Goal: Task Accomplishment & Management: Use online tool/utility

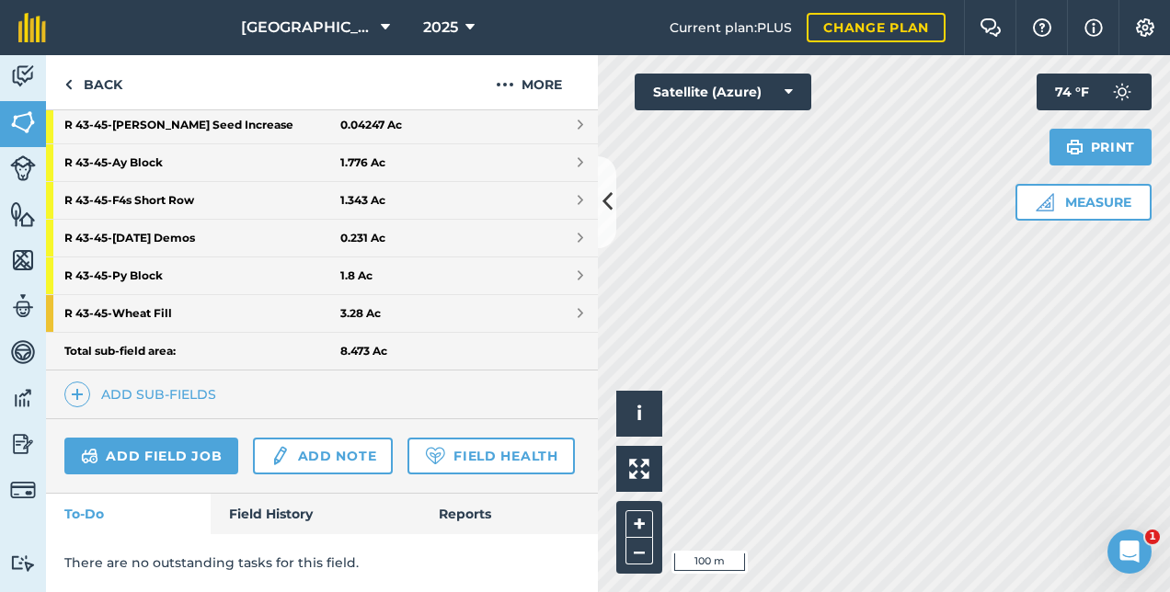
scroll to position [555, 0]
click at [294, 519] on link "Field History" at bounding box center [315, 514] width 209 height 40
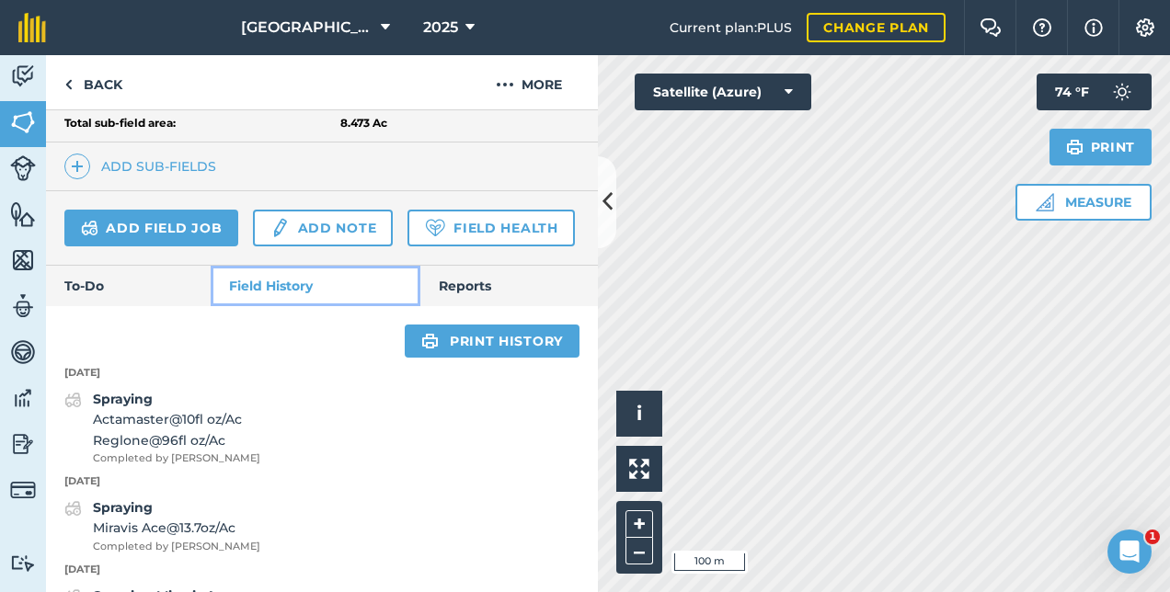
scroll to position [831, 0]
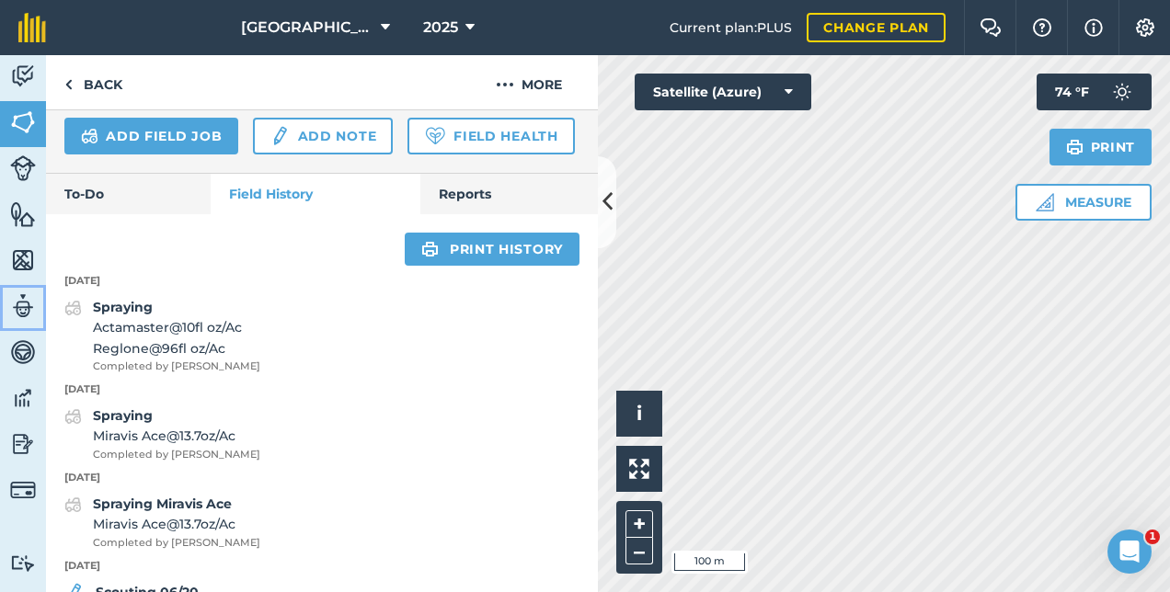
click at [7, 297] on link "Team" at bounding box center [23, 308] width 46 height 46
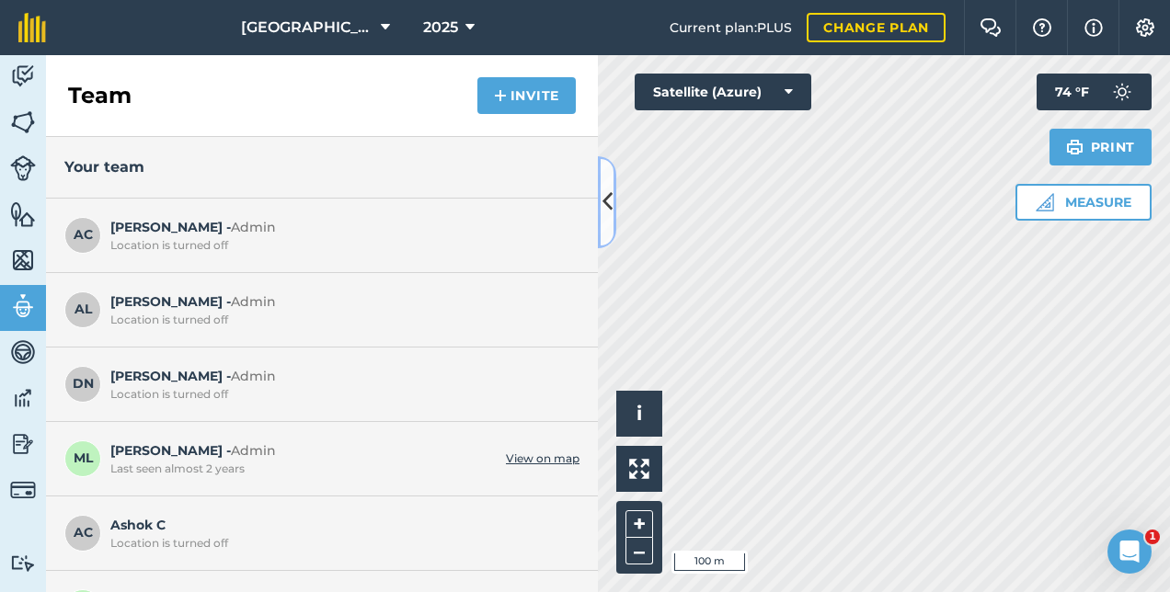
click at [613, 201] on button at bounding box center [607, 202] width 18 height 92
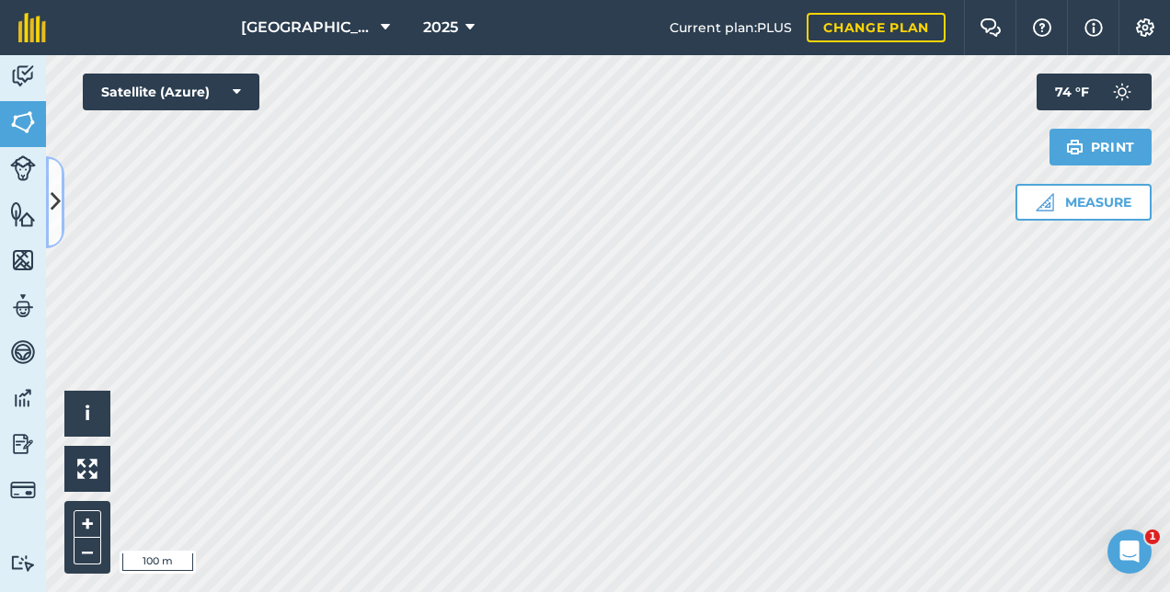
click at [57, 218] on icon at bounding box center [56, 202] width 10 height 32
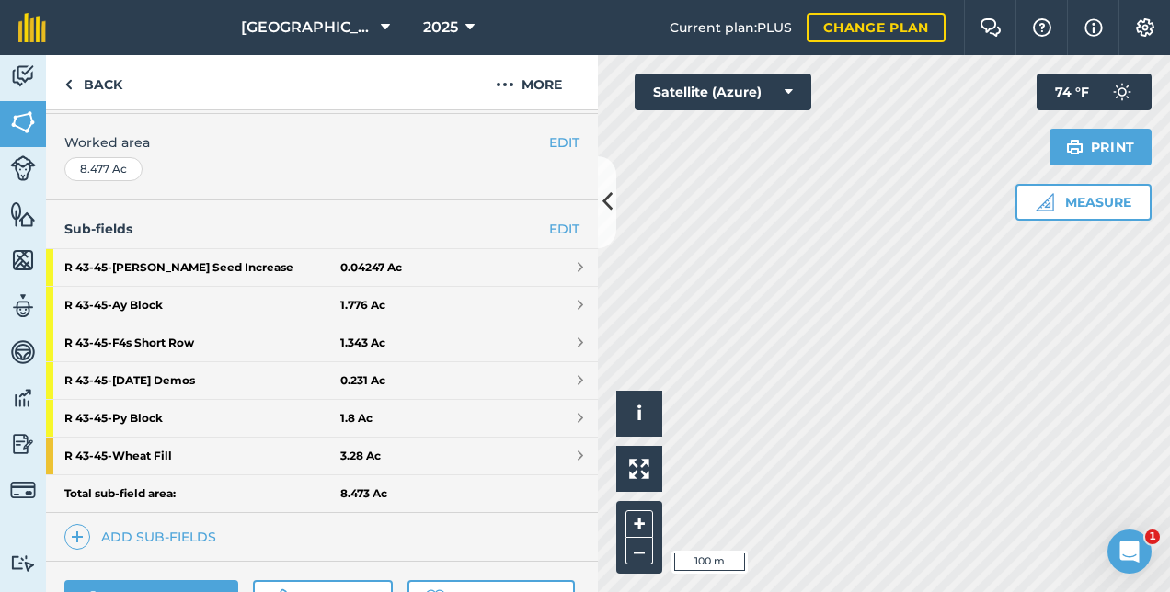
scroll to position [555, 0]
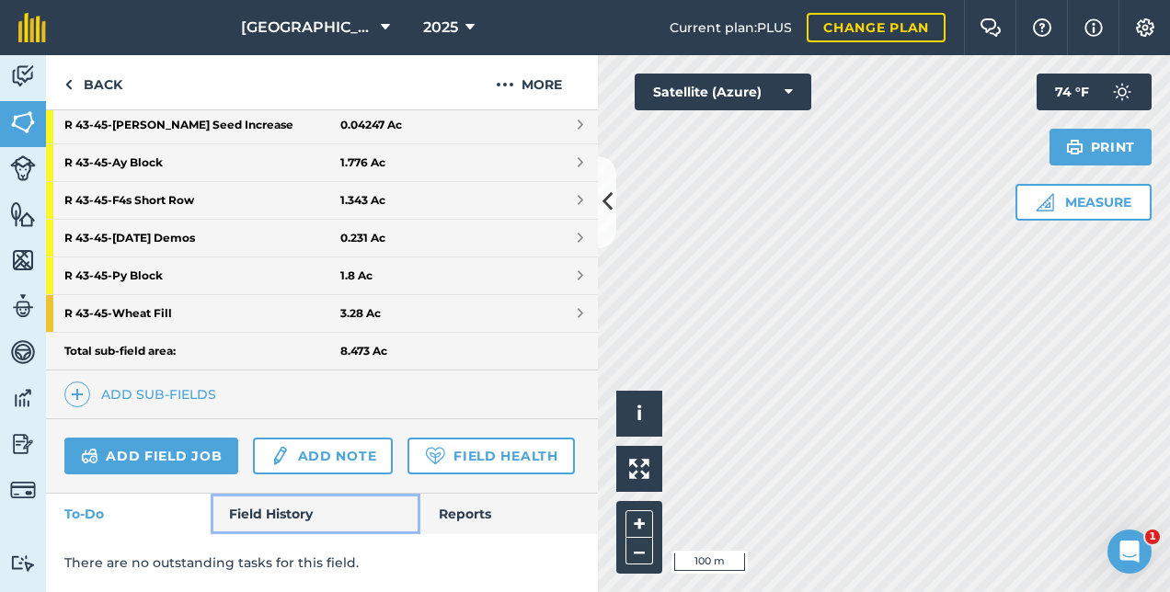
click at [266, 515] on link "Field History" at bounding box center [315, 514] width 209 height 40
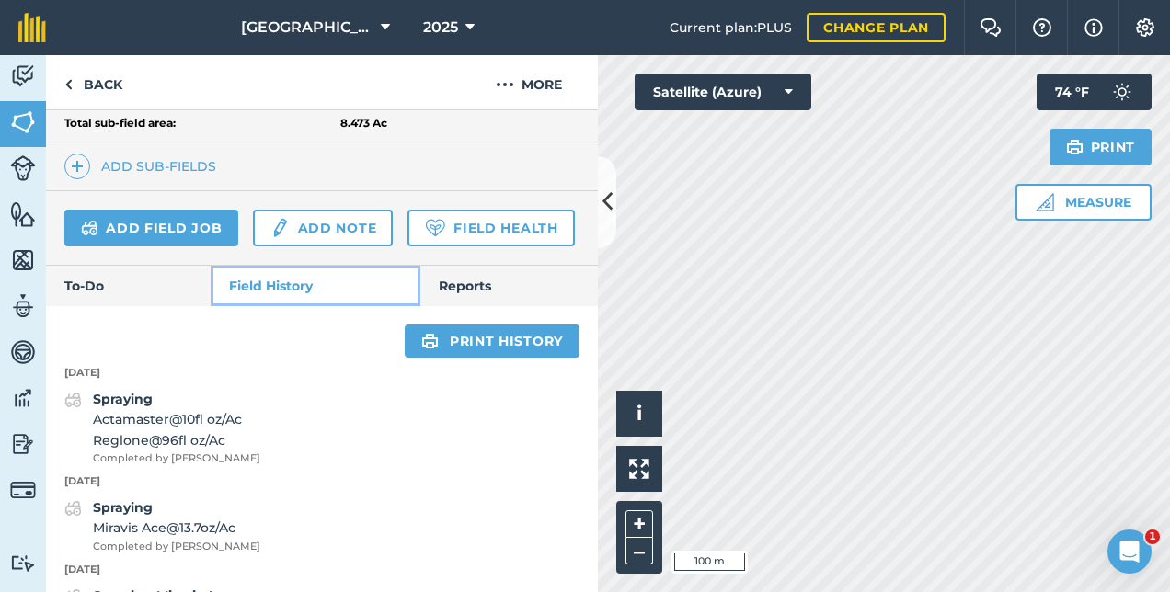
scroll to position [923, 0]
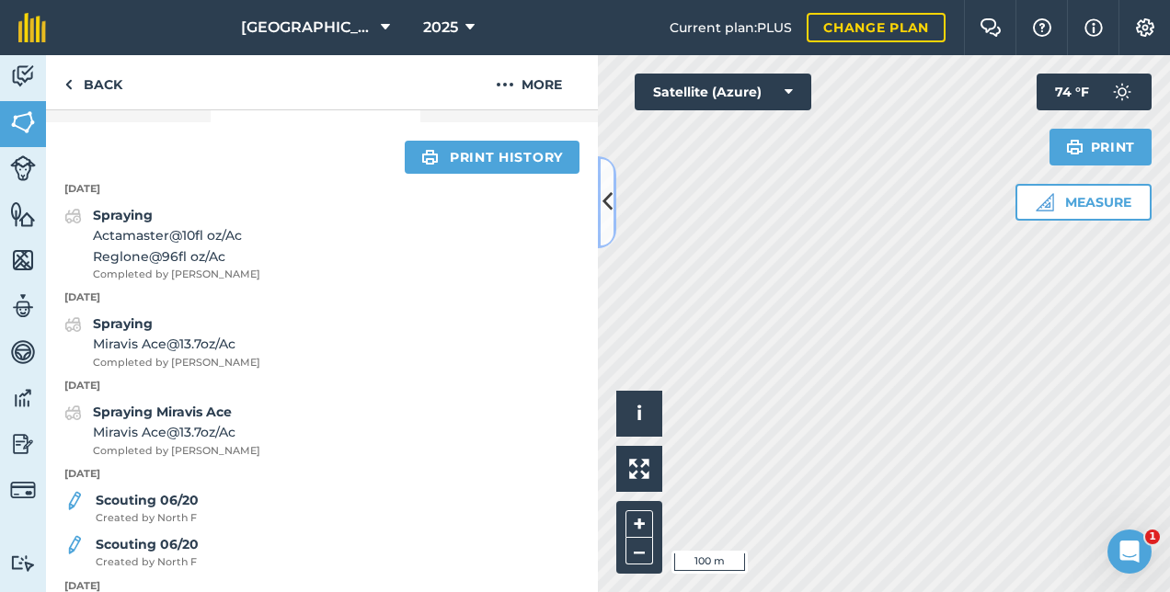
click at [604, 185] on button at bounding box center [607, 202] width 18 height 92
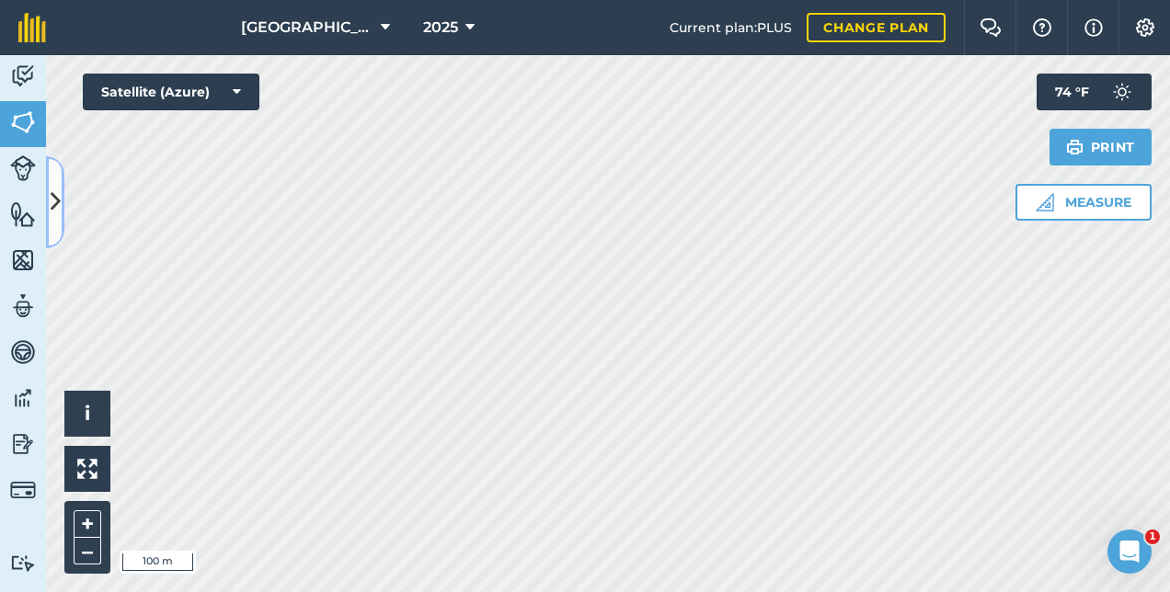
click at [57, 203] on icon at bounding box center [56, 202] width 10 height 32
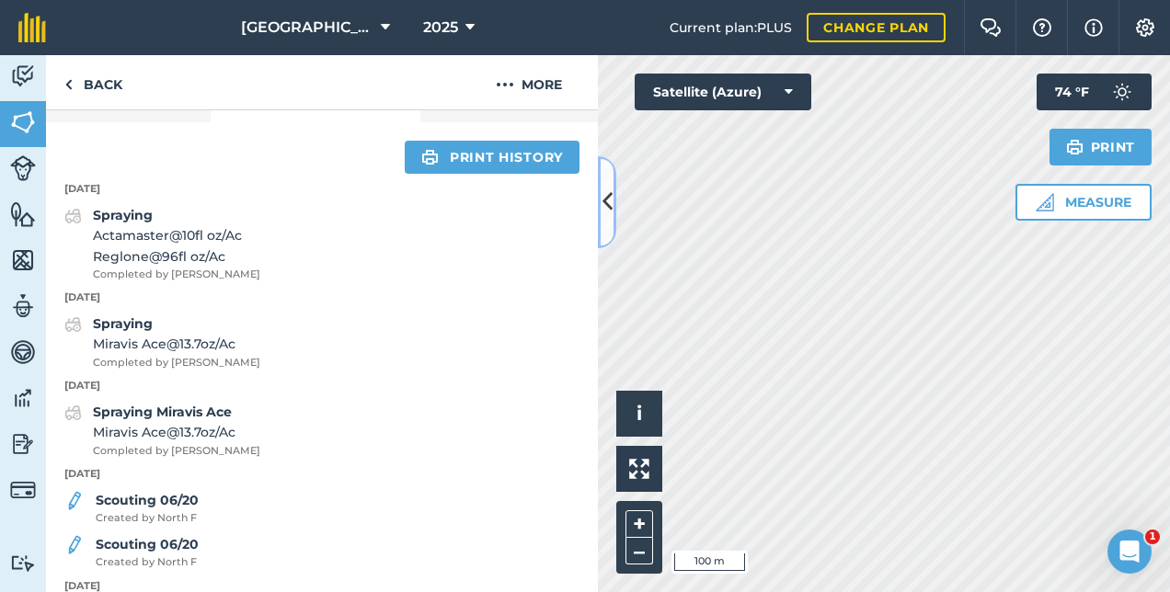
click at [601, 204] on button at bounding box center [607, 202] width 18 height 92
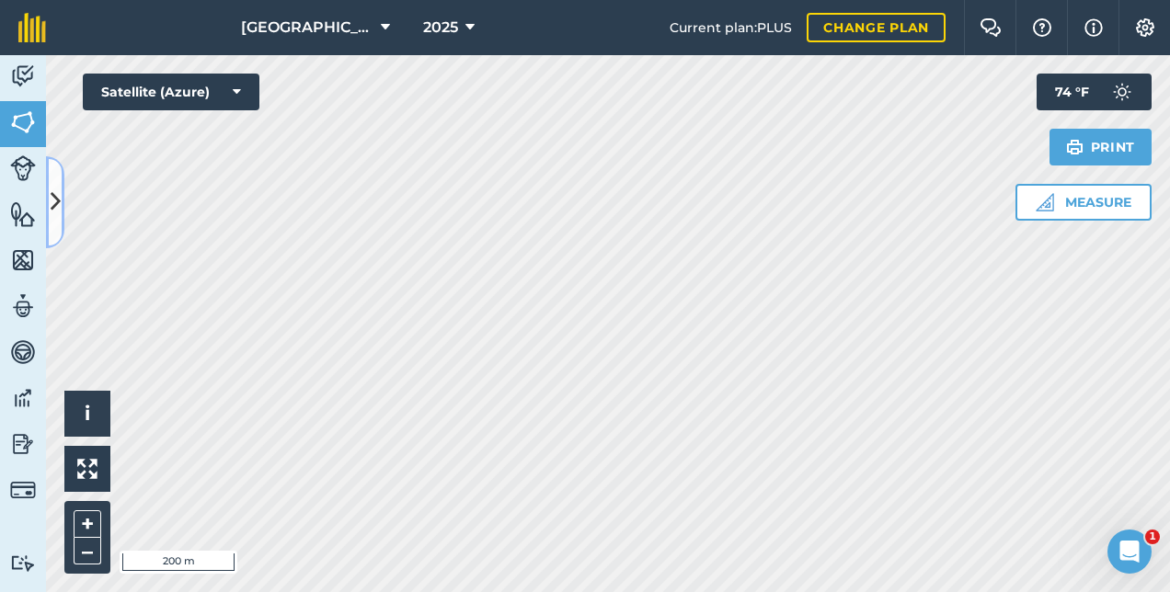
click at [57, 197] on icon at bounding box center [56, 202] width 10 height 32
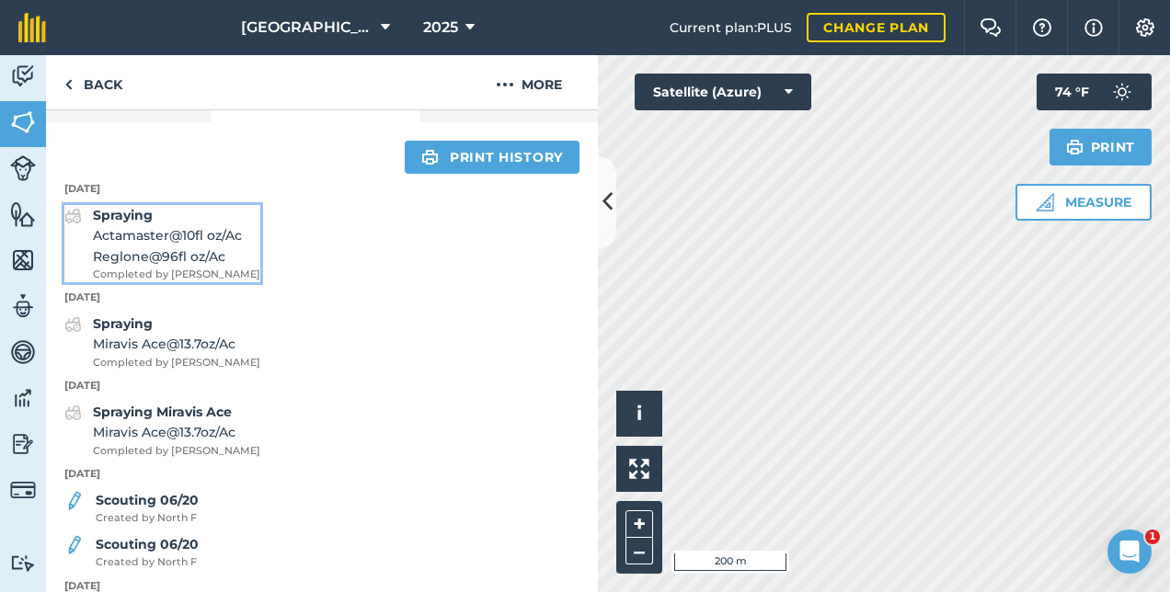
click at [206, 267] on span "Reglone @ 96 fl oz / Ac" at bounding box center [176, 257] width 167 height 20
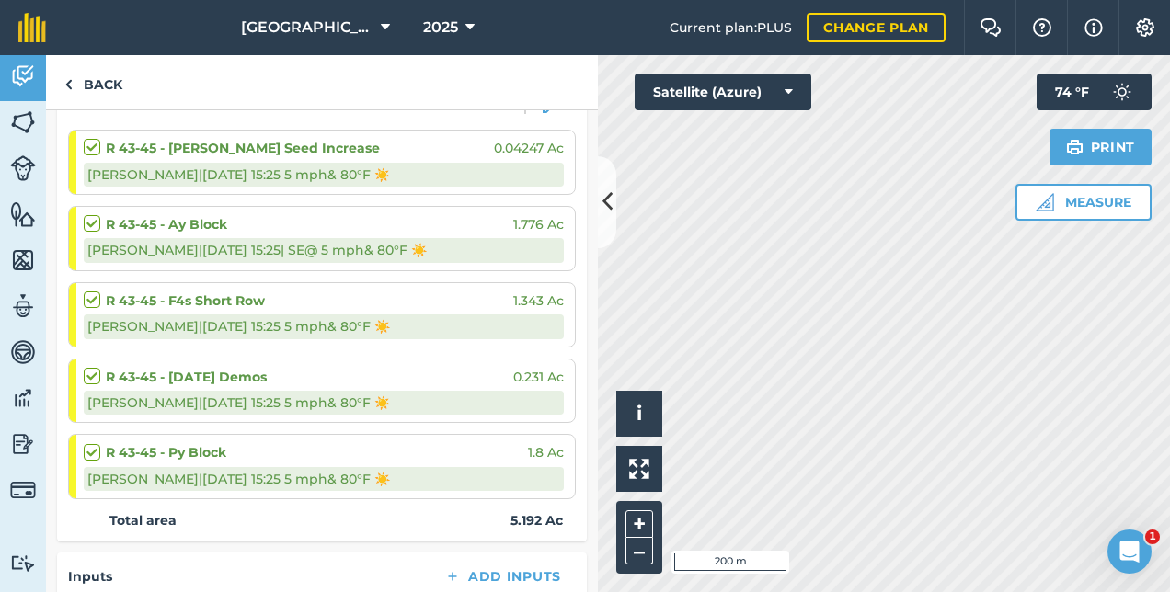
scroll to position [552, 0]
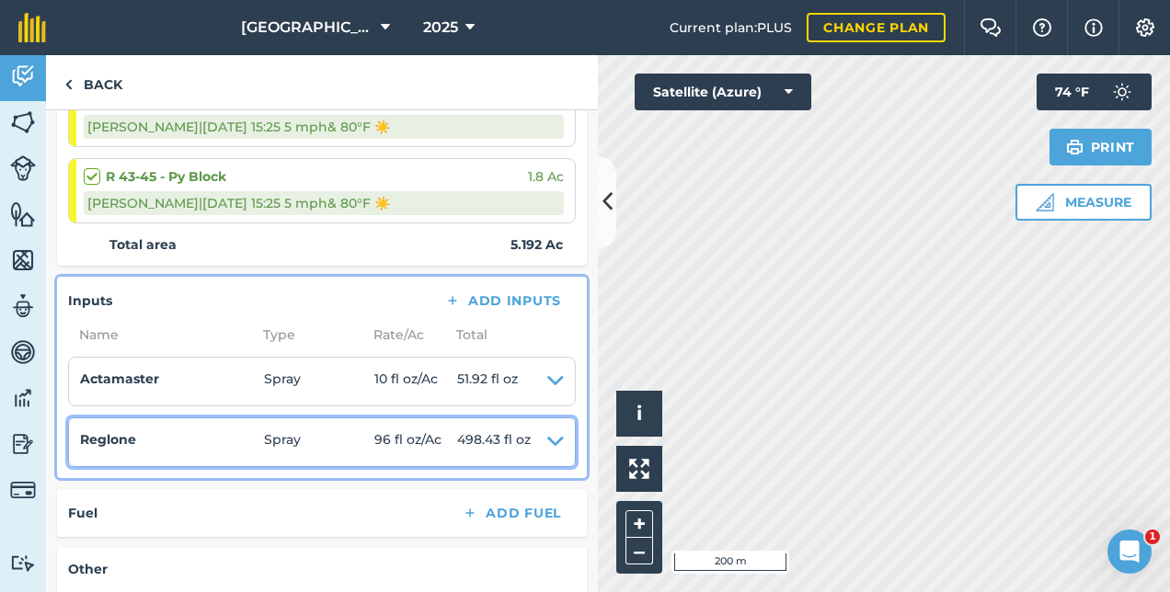
click at [547, 440] on icon at bounding box center [555, 443] width 17 height 26
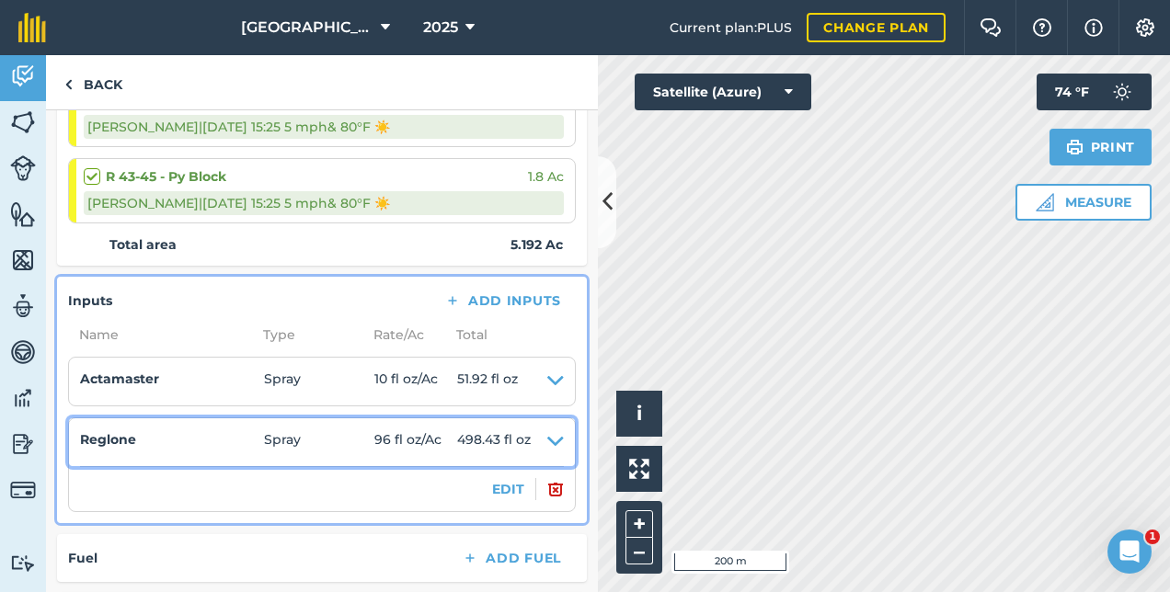
scroll to position [736, 0]
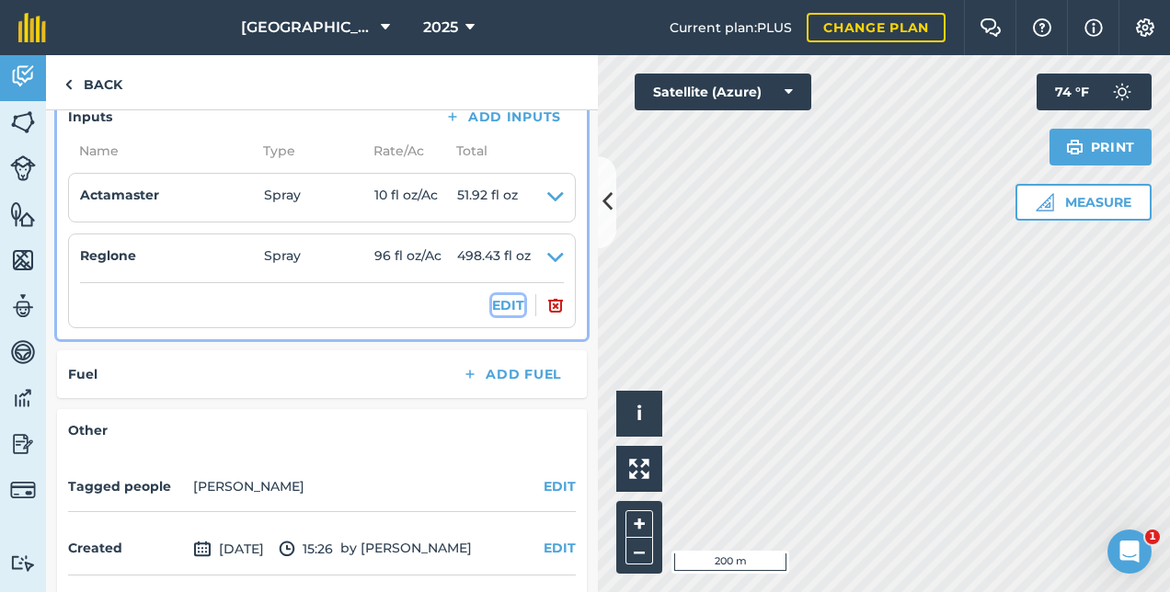
click at [492, 301] on button "EDIT" at bounding box center [508, 305] width 32 height 20
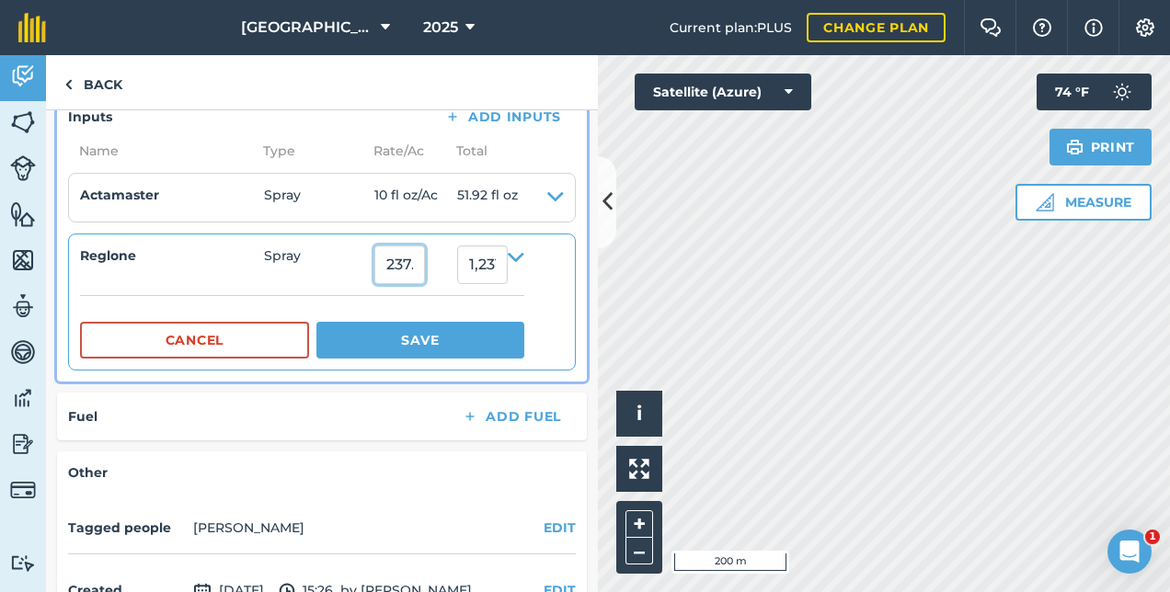
scroll to position [0, 13]
drag, startPoint x: 385, startPoint y: 256, endPoint x: 511, endPoint y: 268, distance: 126.6
click at [511, 268] on summary "Reglone Spray 237.2208 1,231.6503936" at bounding box center [302, 265] width 444 height 39
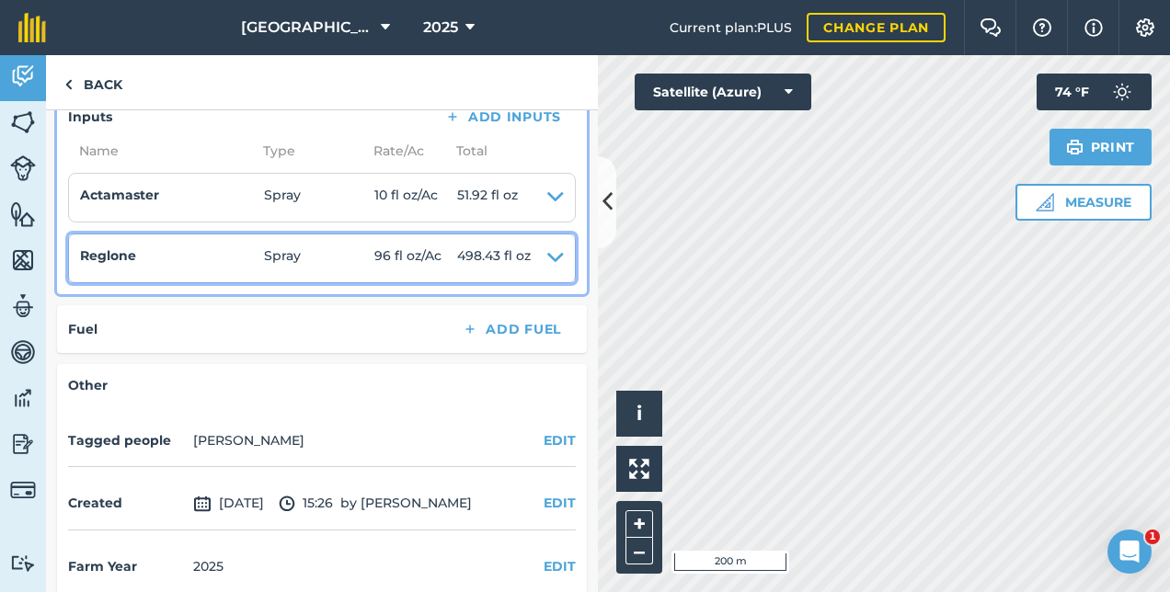
click at [431, 259] on span "96 fl oz / Ac" at bounding box center [415, 259] width 83 height 26
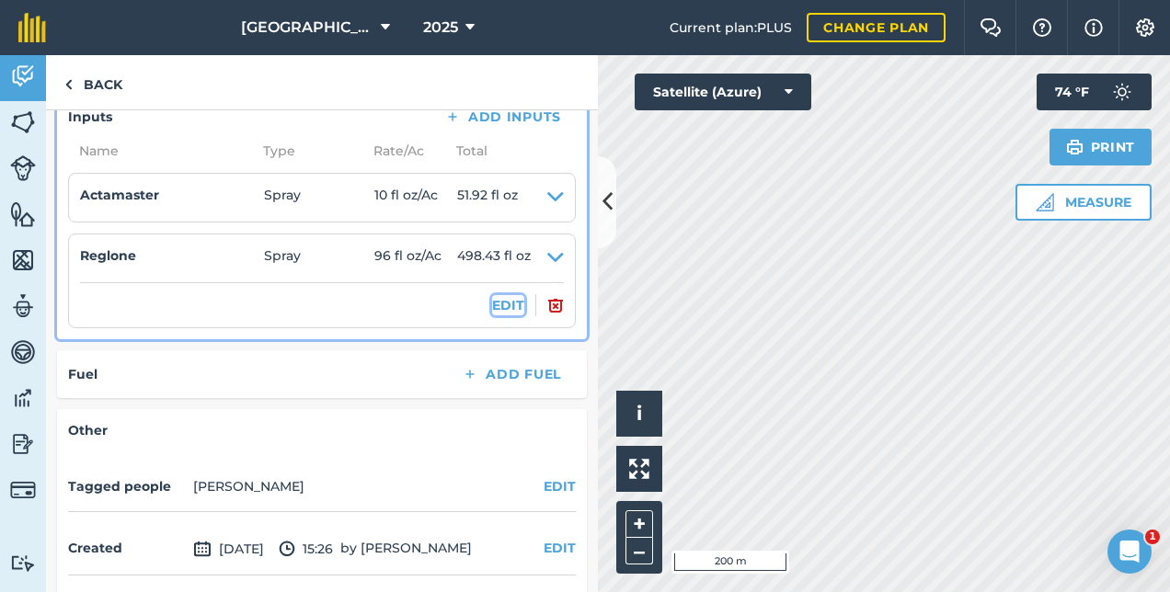
click at [495, 300] on button "EDIT" at bounding box center [508, 305] width 32 height 20
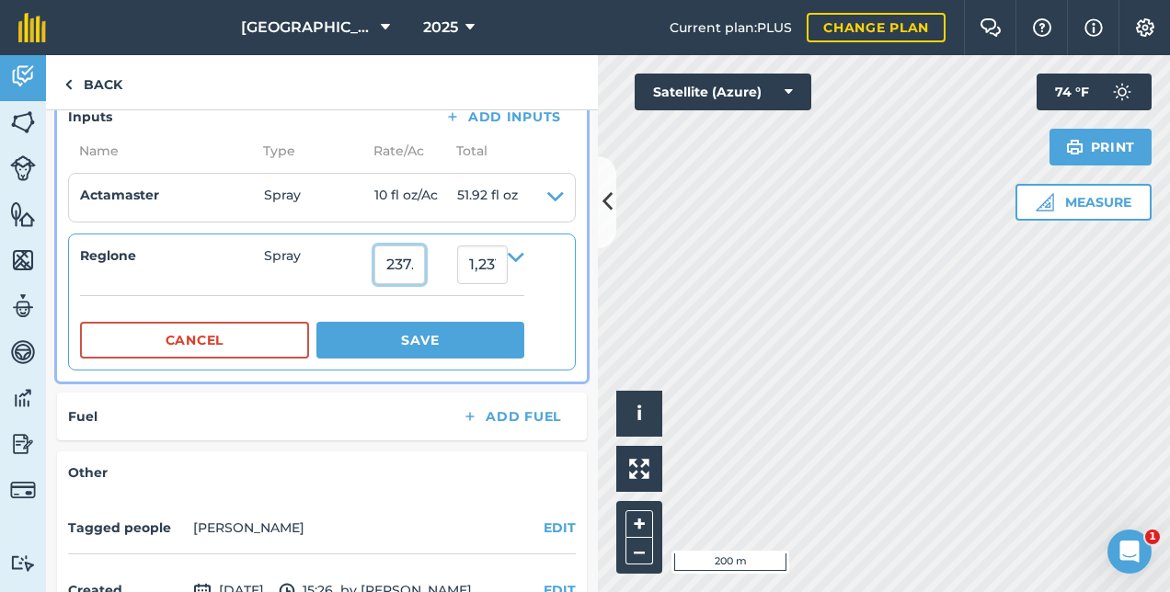
click at [420, 270] on input "237.2208" at bounding box center [399, 265] width 51 height 39
click at [425, 270] on input "237.2208" at bounding box center [399, 265] width 51 height 39
click at [425, 270] on input "08" at bounding box center [399, 265] width 51 height 39
type input "0"
type input "32"
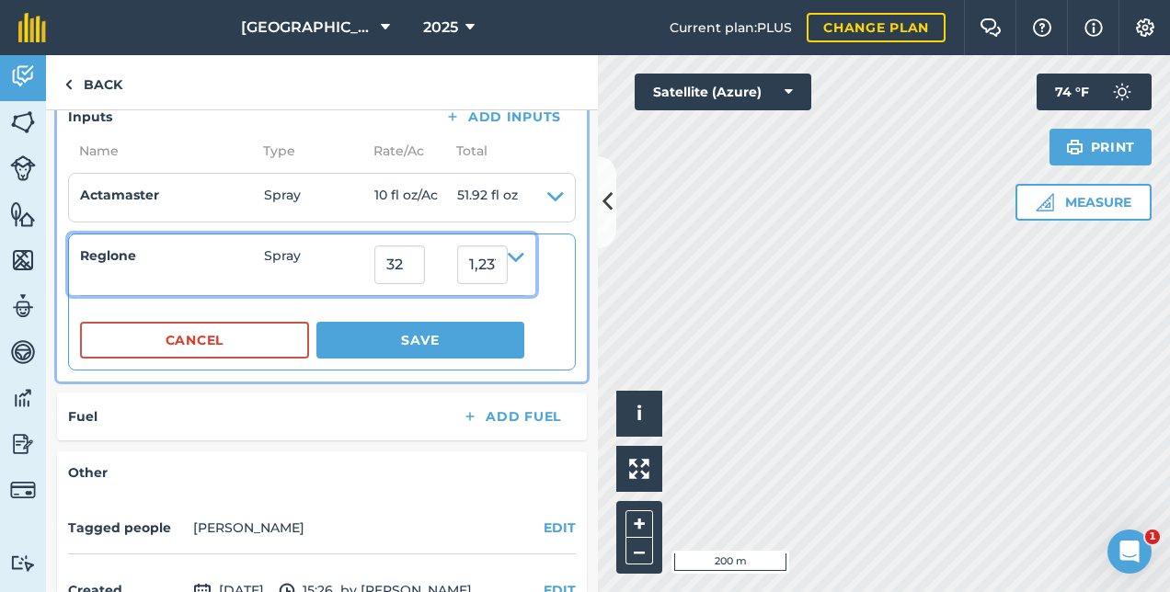
type input "166.144"
click at [348, 274] on span "Spray" at bounding box center [319, 265] width 110 height 39
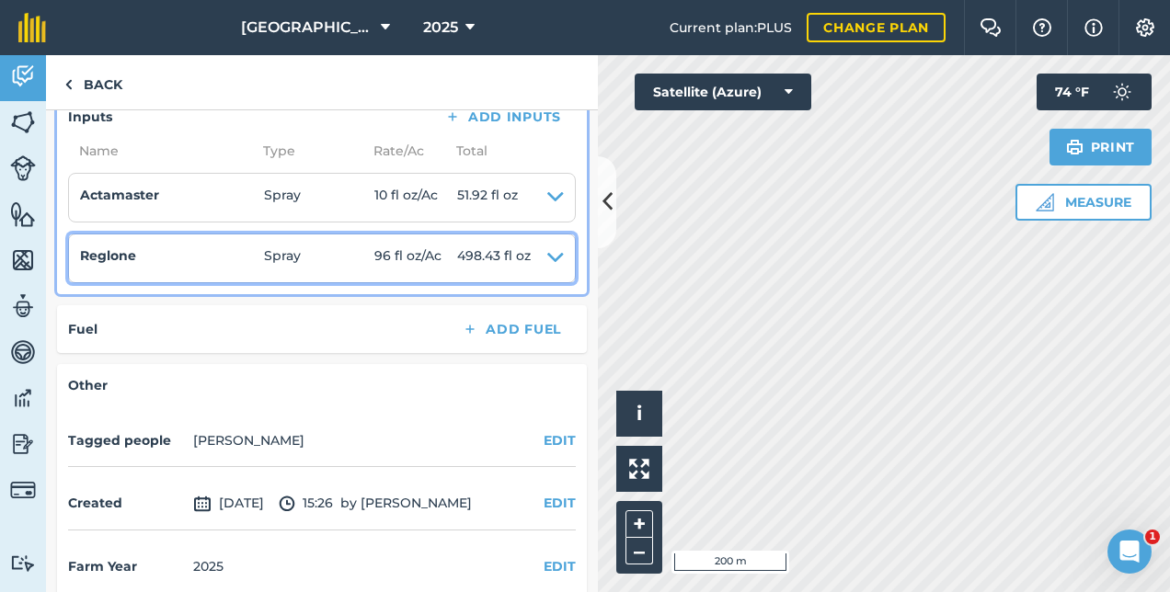
click at [547, 254] on icon at bounding box center [555, 259] width 17 height 26
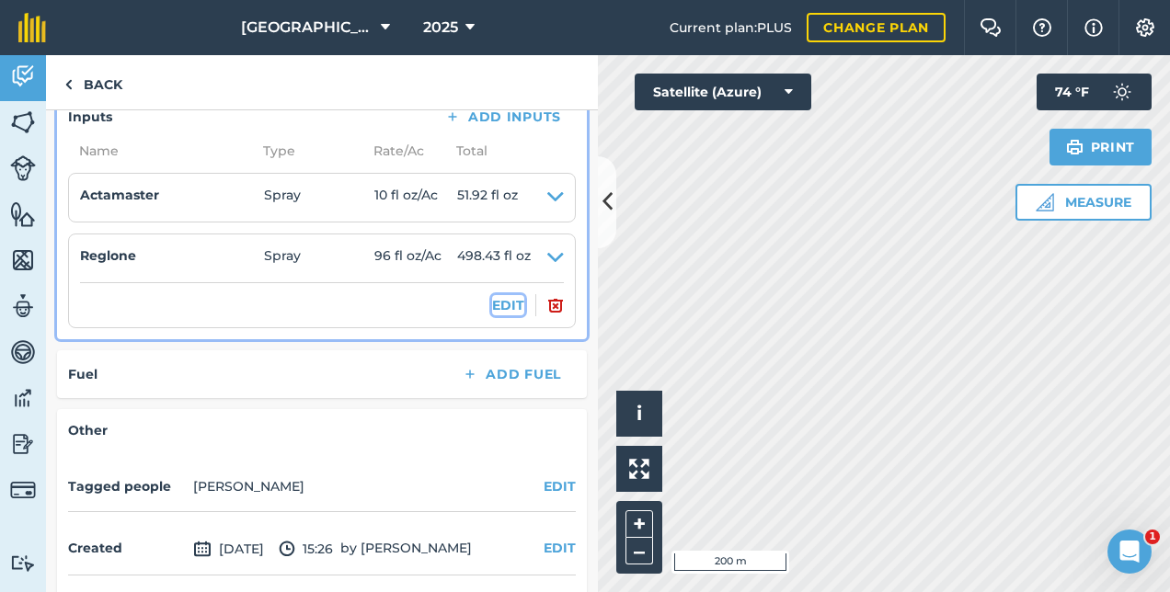
click at [500, 299] on button "EDIT" at bounding box center [508, 305] width 32 height 20
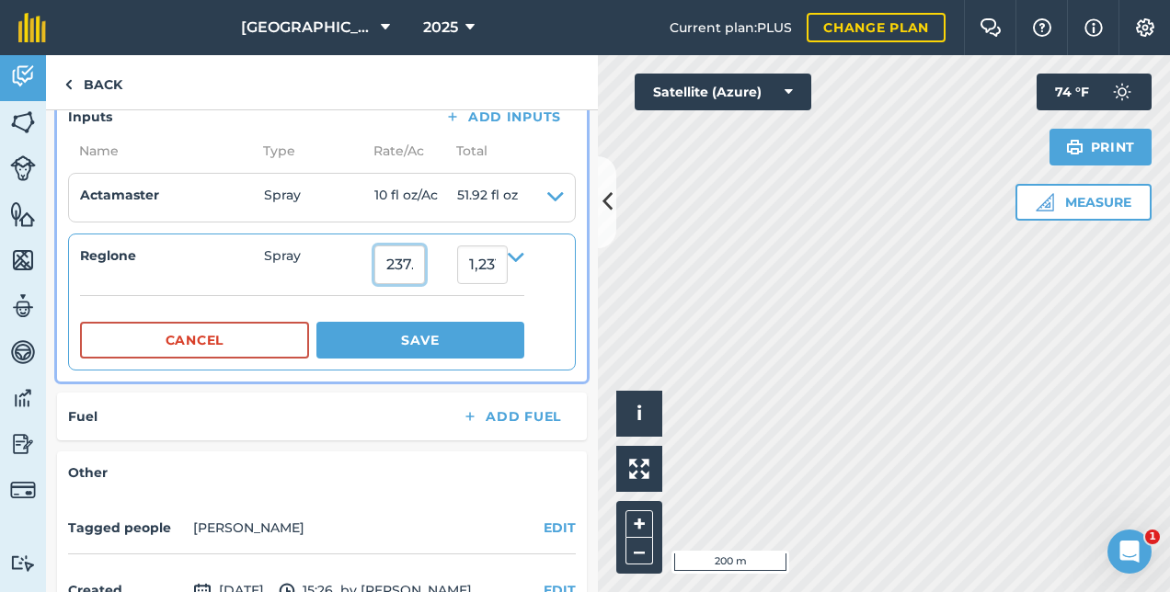
click at [425, 258] on input "237.2208" at bounding box center [399, 265] width 51 height 39
type input "8"
type input "32"
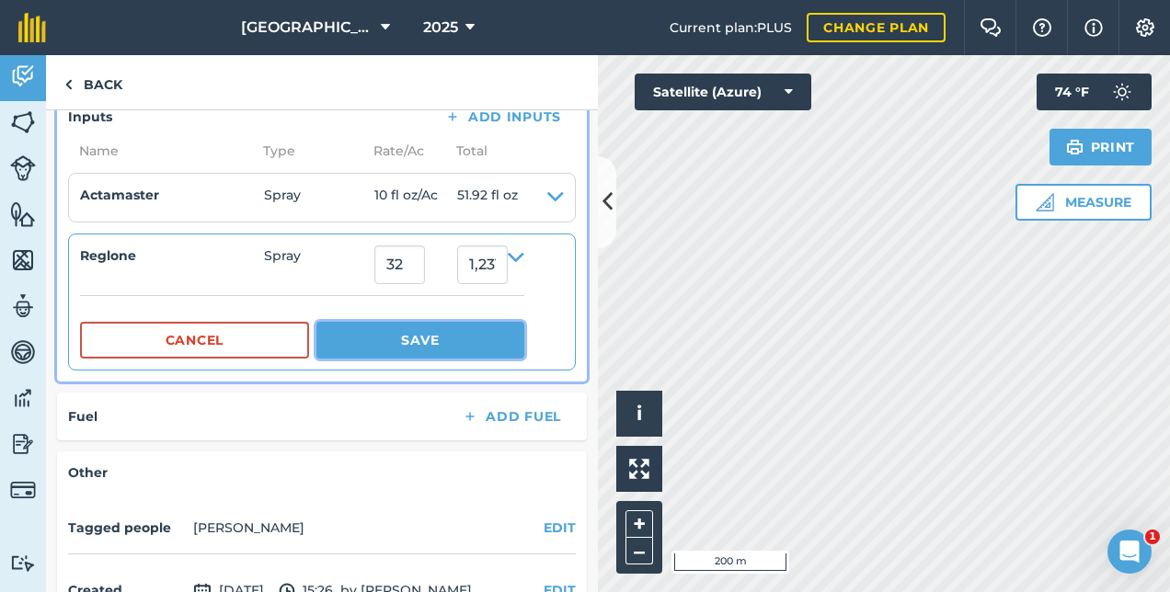
type input "166.144"
click at [452, 339] on button "Save" at bounding box center [420, 340] width 208 height 37
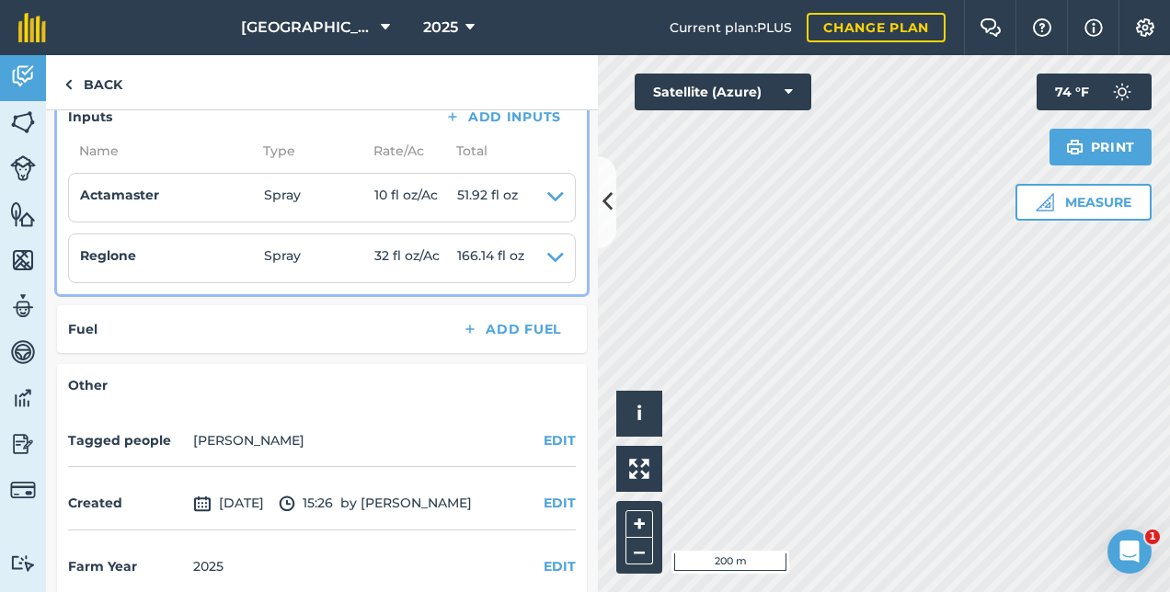
scroll to position [644, 0]
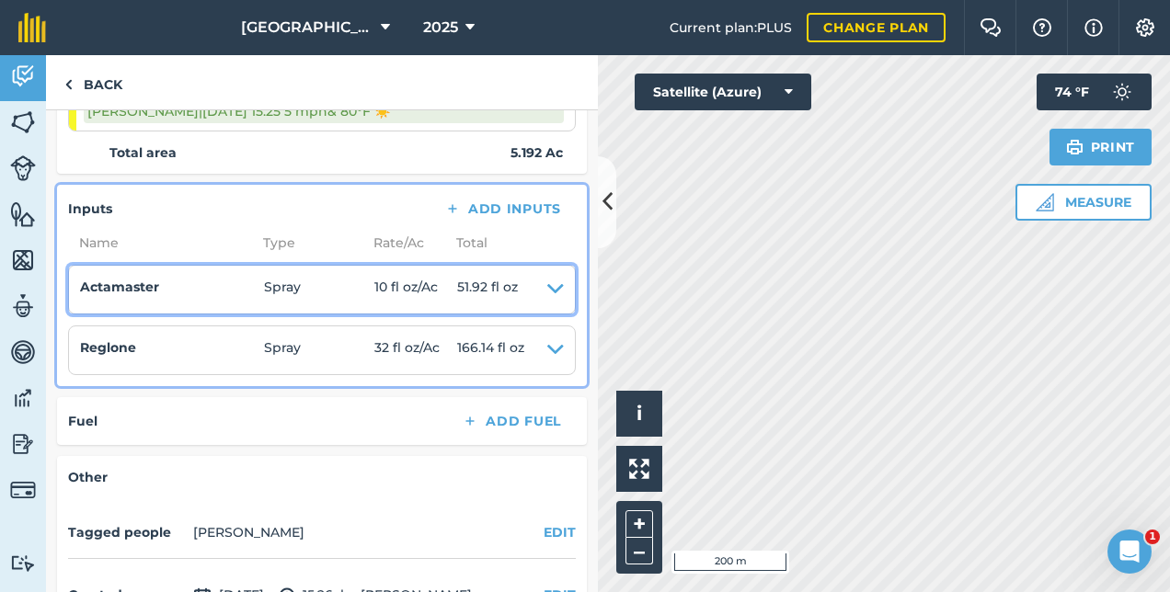
click at [547, 287] on icon at bounding box center [555, 290] width 17 height 26
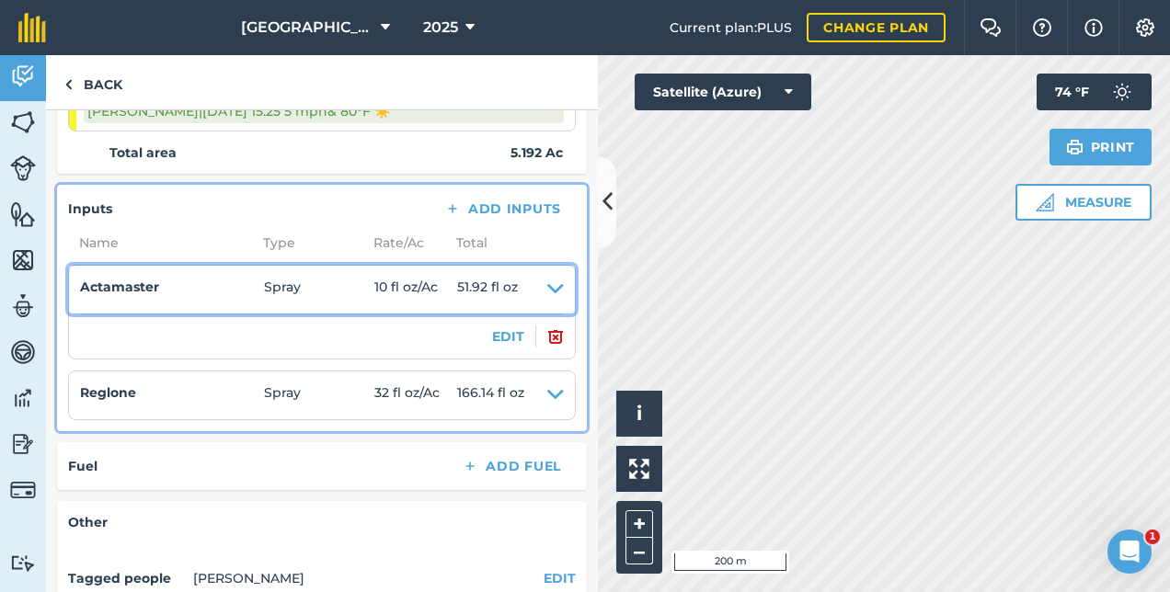
click at [547, 287] on icon at bounding box center [555, 290] width 17 height 26
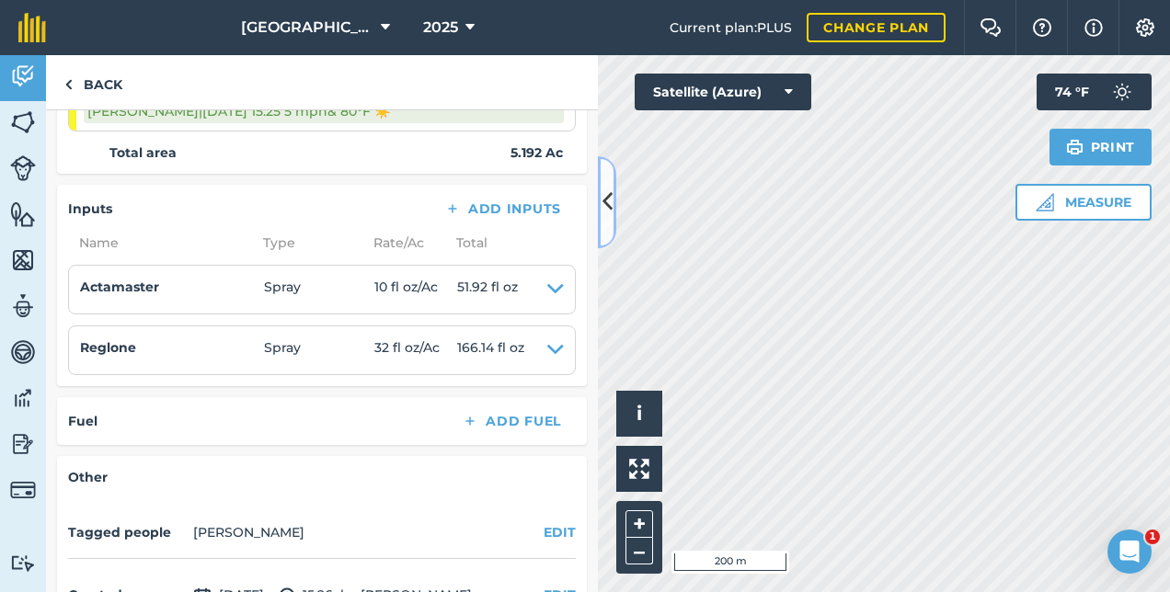
click at [611, 203] on icon at bounding box center [608, 202] width 10 height 32
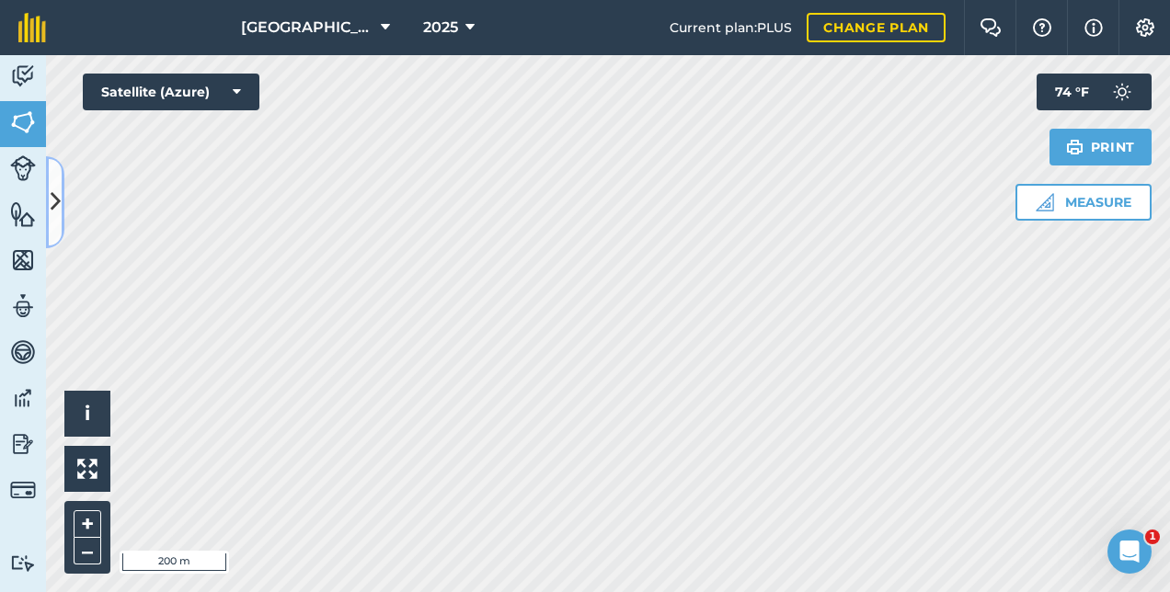
click at [61, 201] on button at bounding box center [55, 202] width 18 height 92
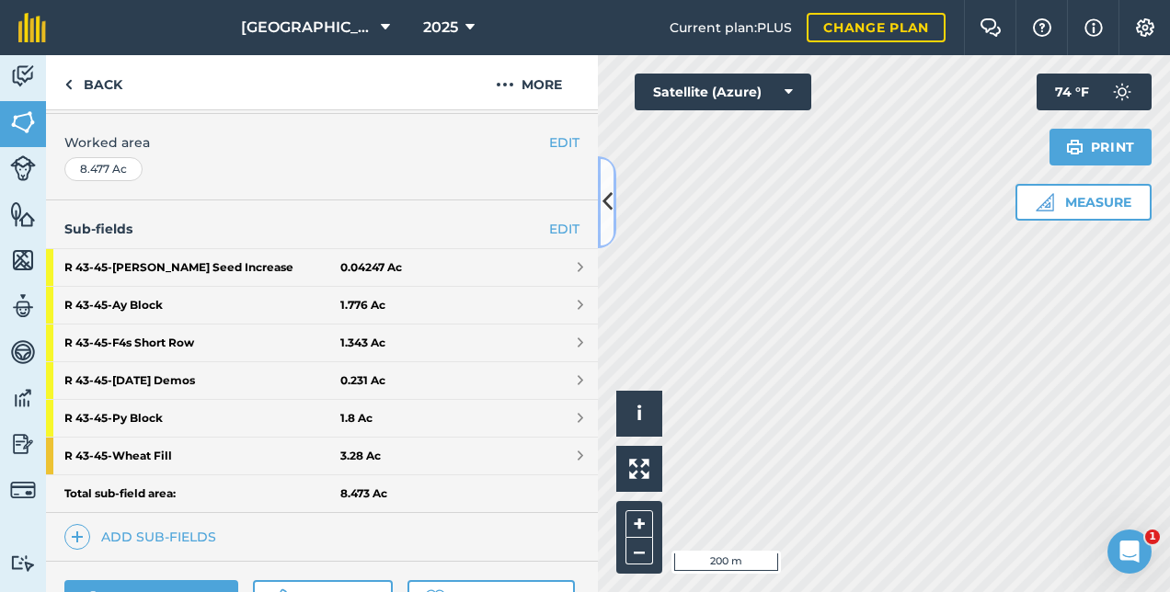
scroll to position [555, 0]
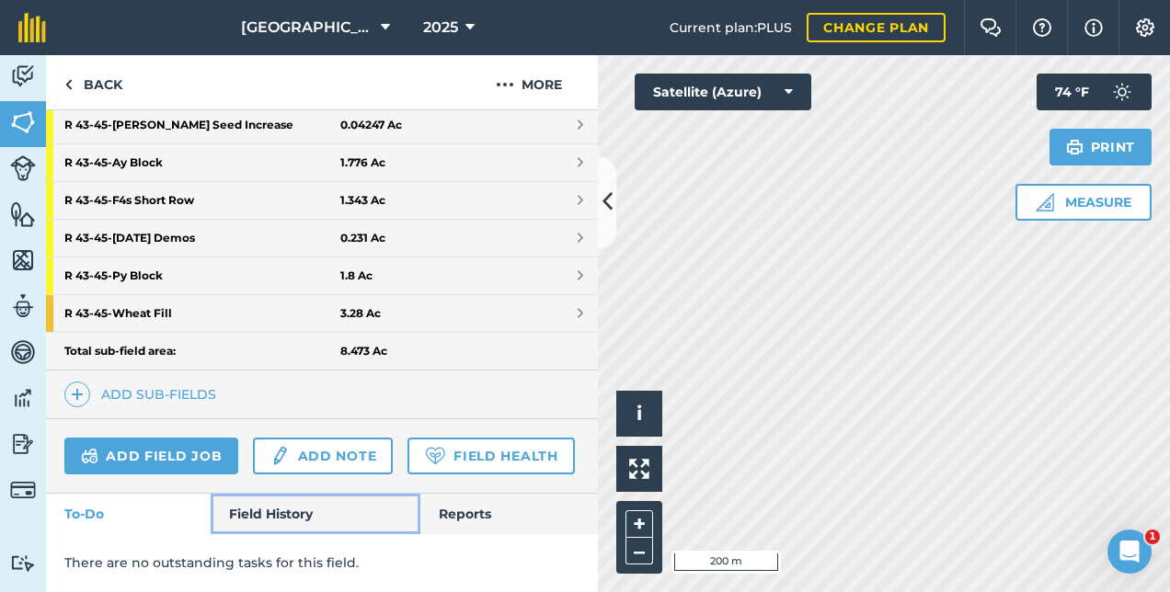
click at [291, 507] on link "Field History" at bounding box center [315, 514] width 209 height 40
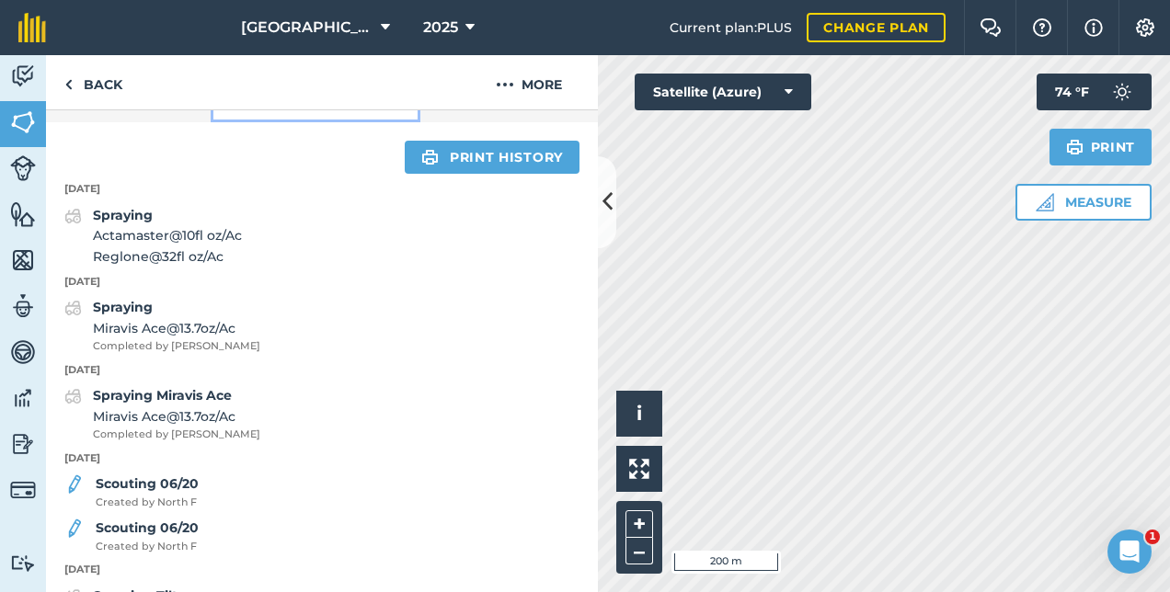
scroll to position [463, 0]
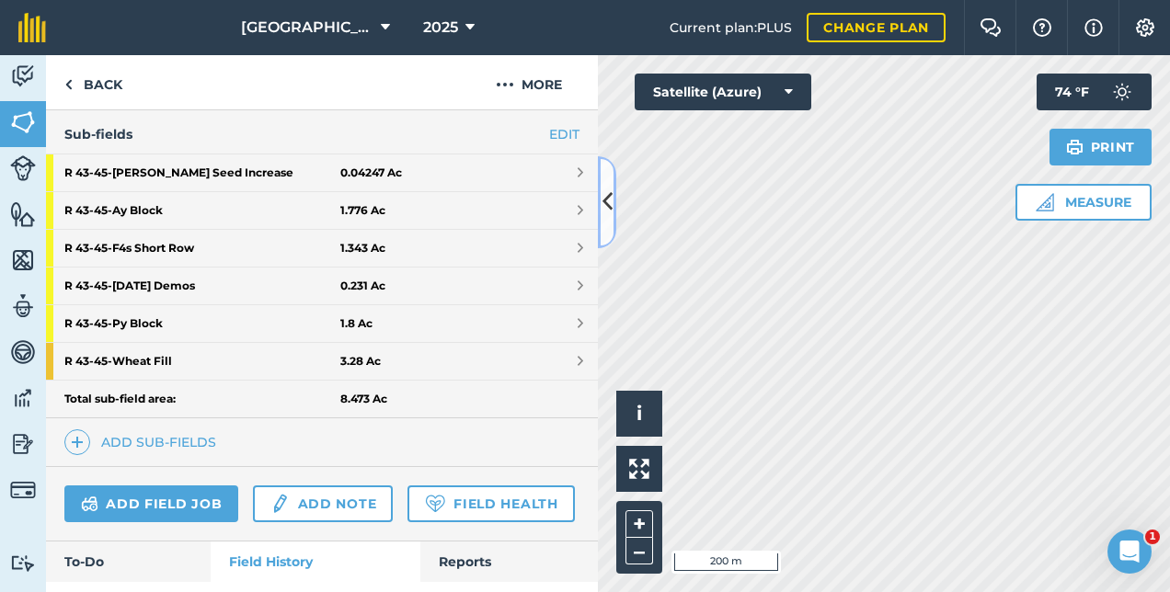
click at [604, 195] on icon at bounding box center [608, 202] width 10 height 32
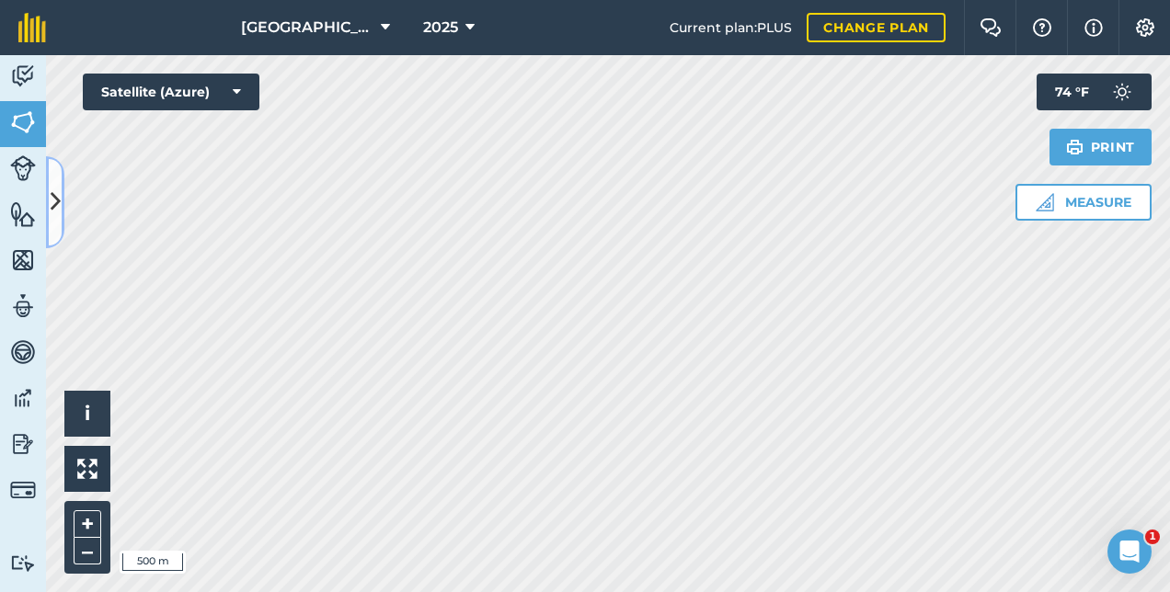
click at [61, 208] on button at bounding box center [55, 202] width 18 height 92
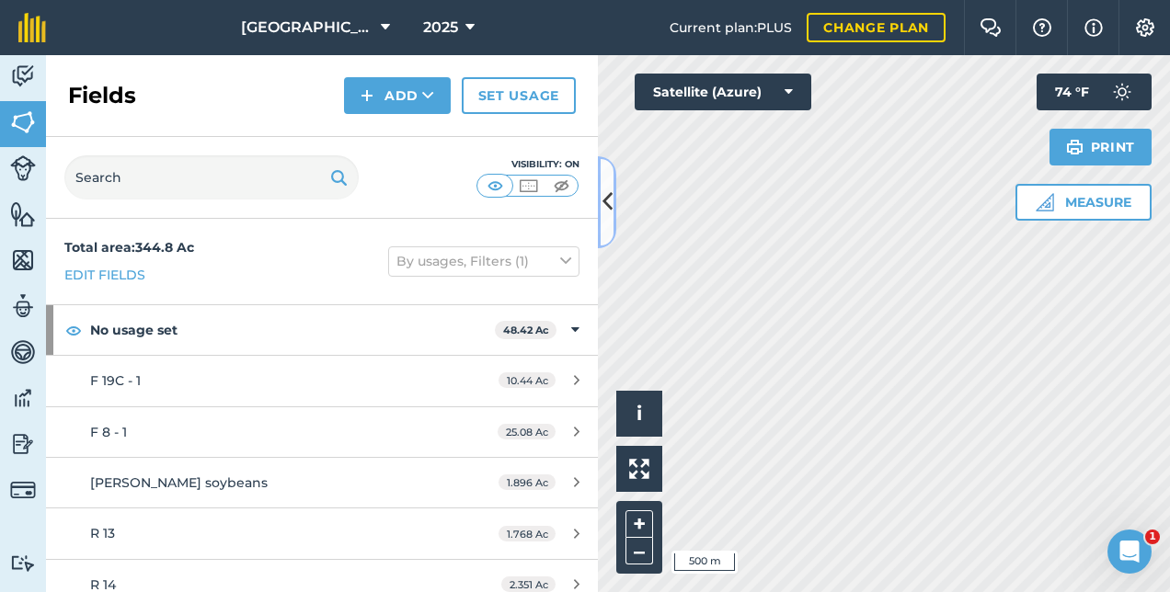
click at [604, 201] on icon at bounding box center [608, 202] width 10 height 32
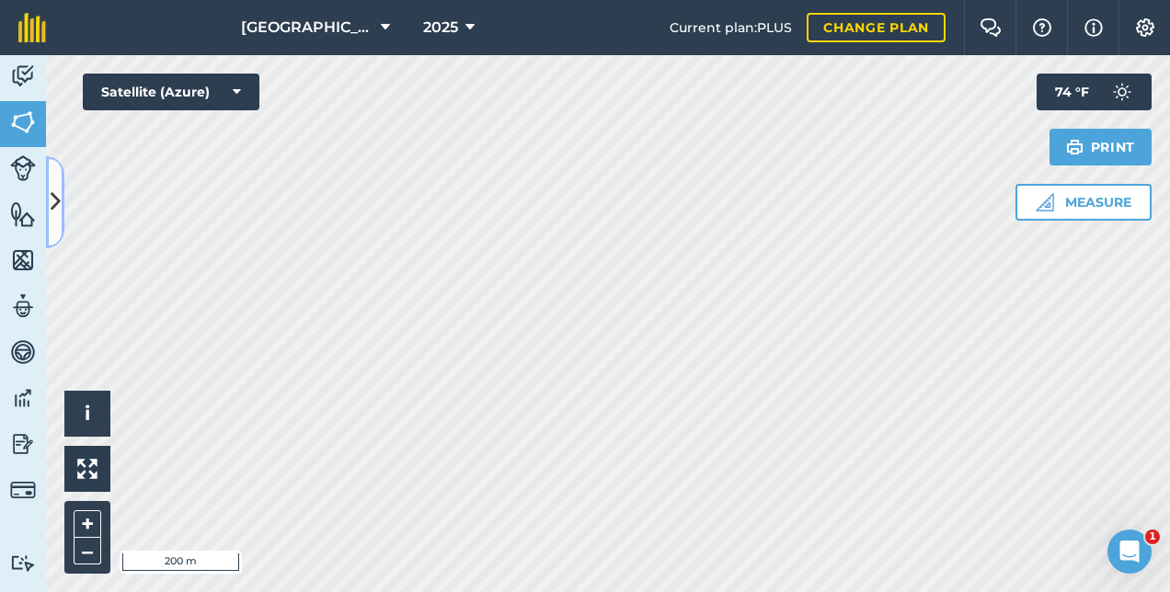
click at [61, 188] on button at bounding box center [55, 202] width 18 height 92
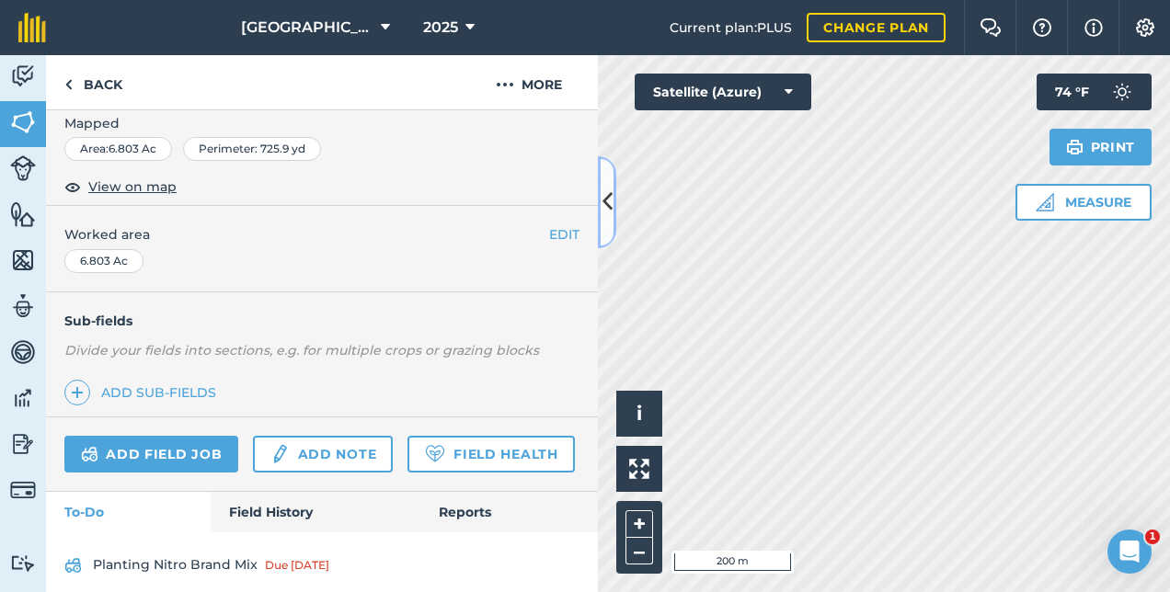
scroll to position [337, 0]
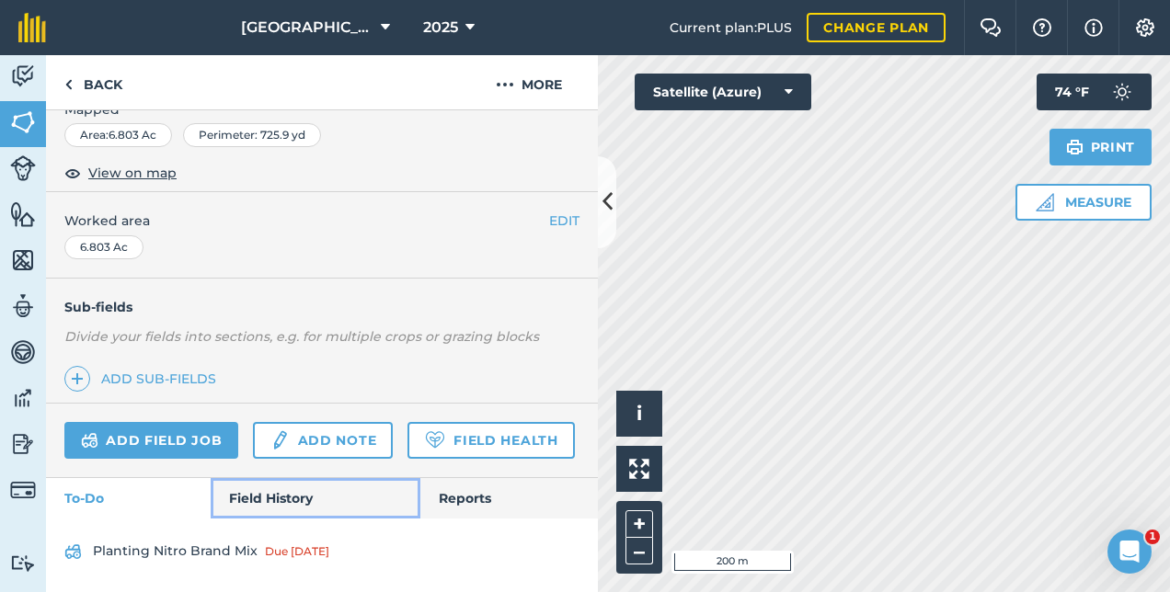
click at [275, 501] on link "Field History" at bounding box center [315, 498] width 209 height 40
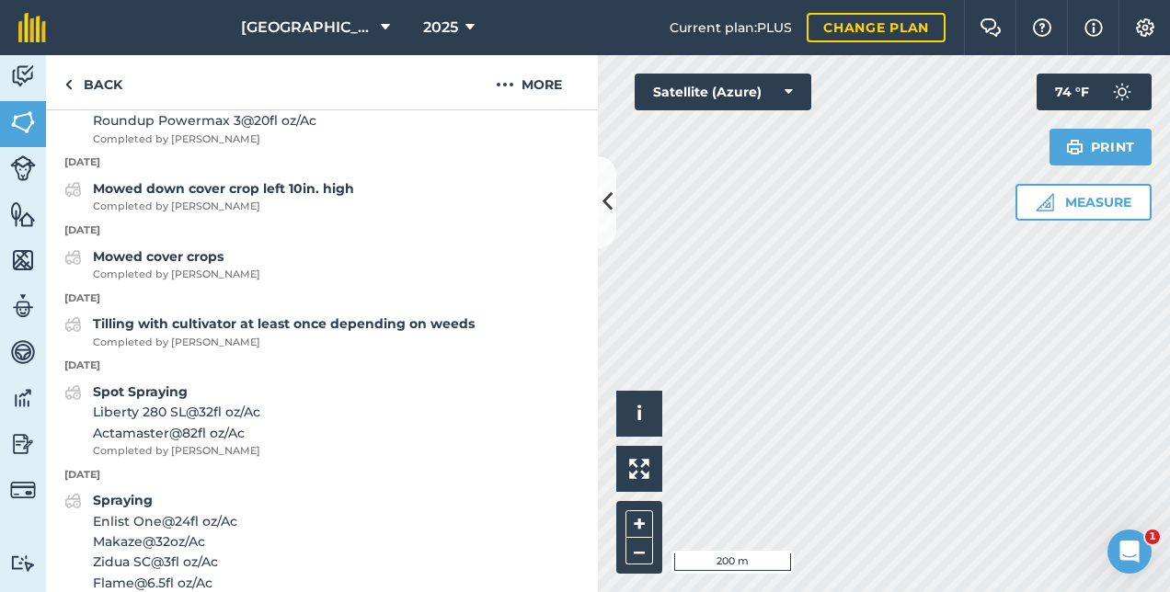
scroll to position [705, 0]
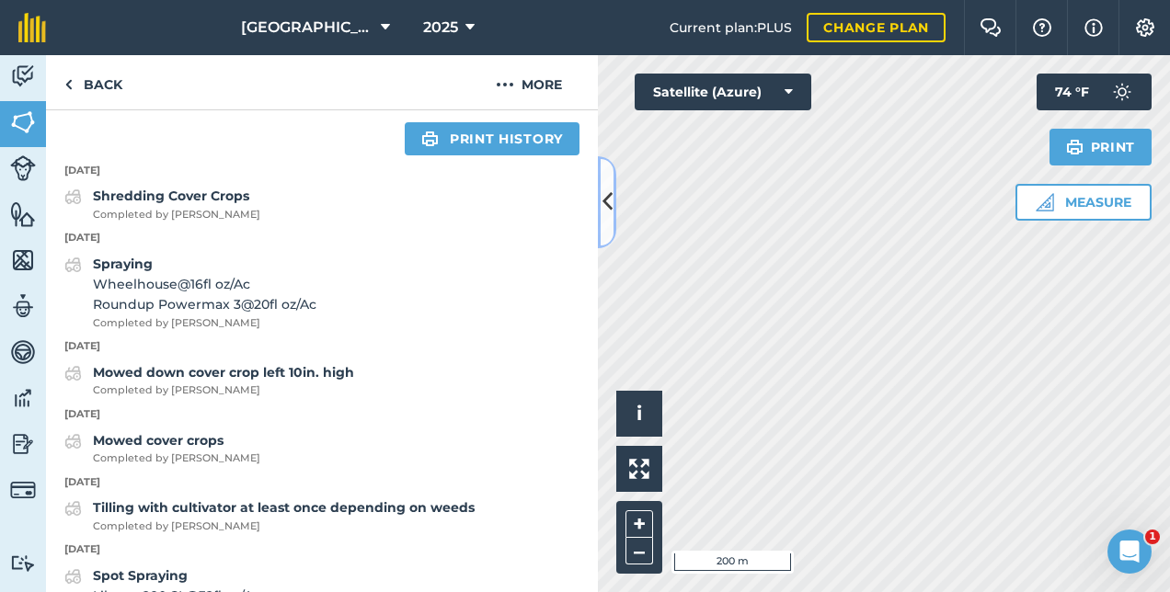
click at [607, 201] on icon at bounding box center [608, 202] width 10 height 32
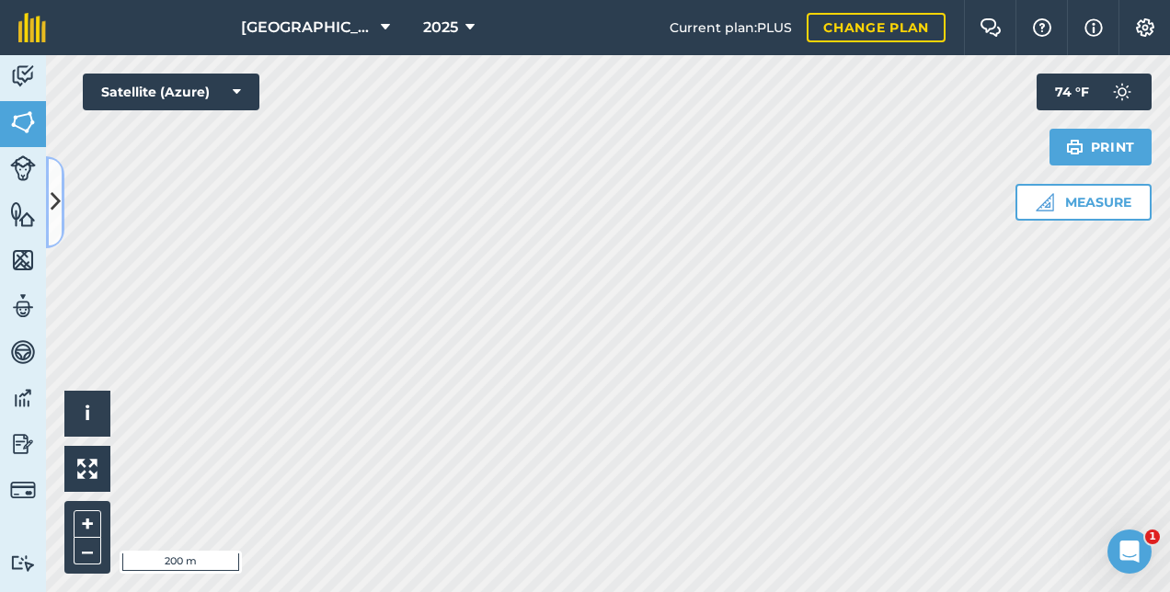
click at [60, 191] on icon at bounding box center [56, 202] width 10 height 32
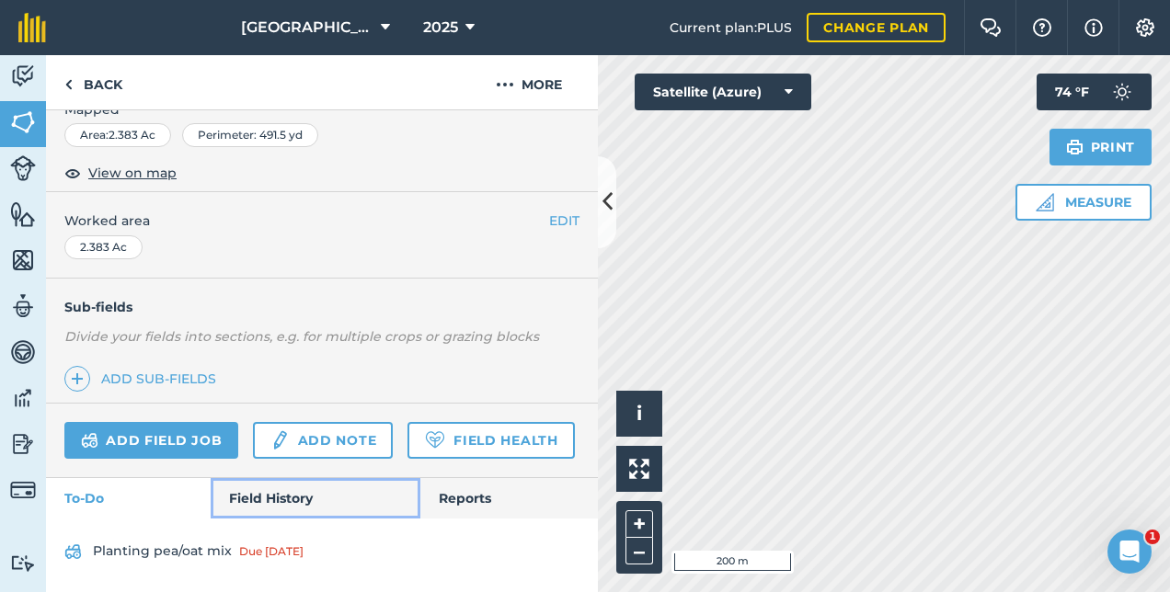
click at [299, 495] on link "Field History" at bounding box center [315, 498] width 209 height 40
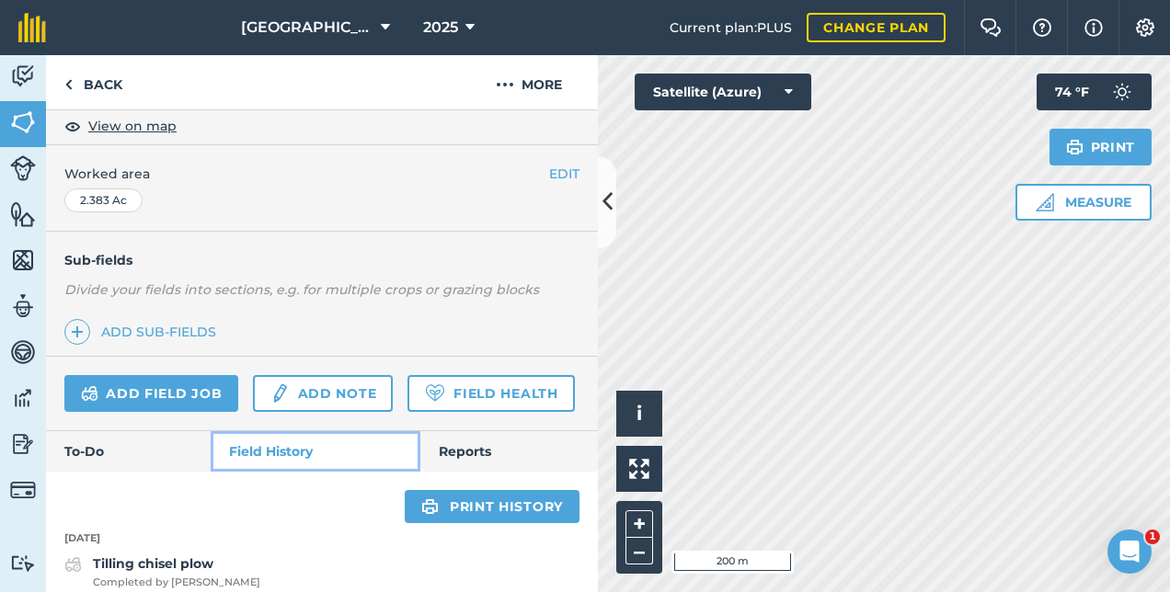
scroll to position [705, 0]
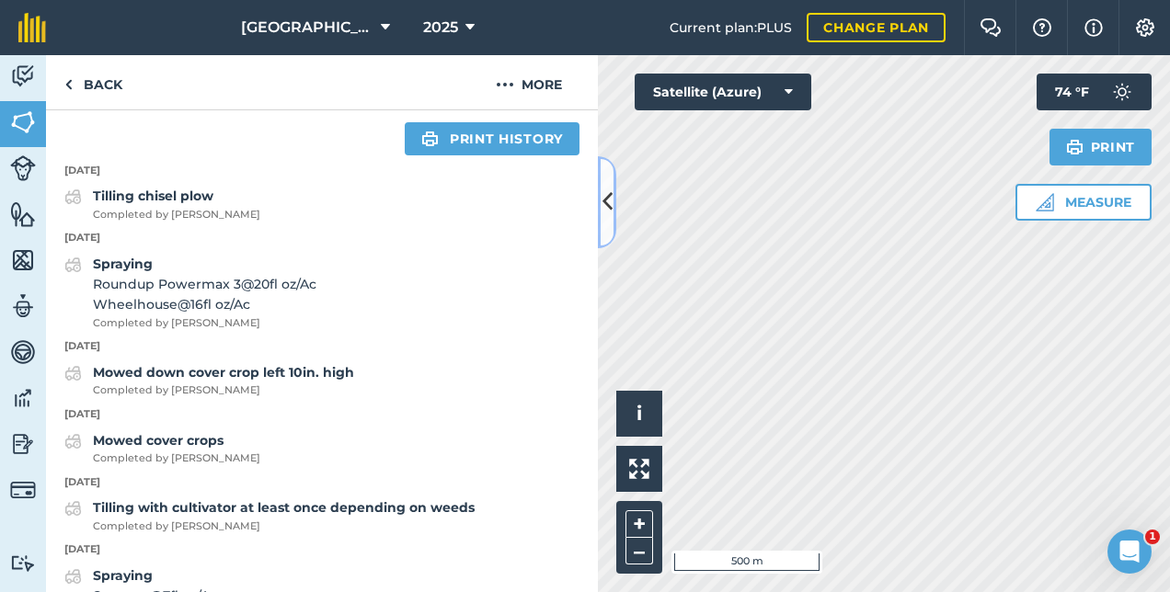
click at [607, 193] on icon at bounding box center [608, 202] width 10 height 32
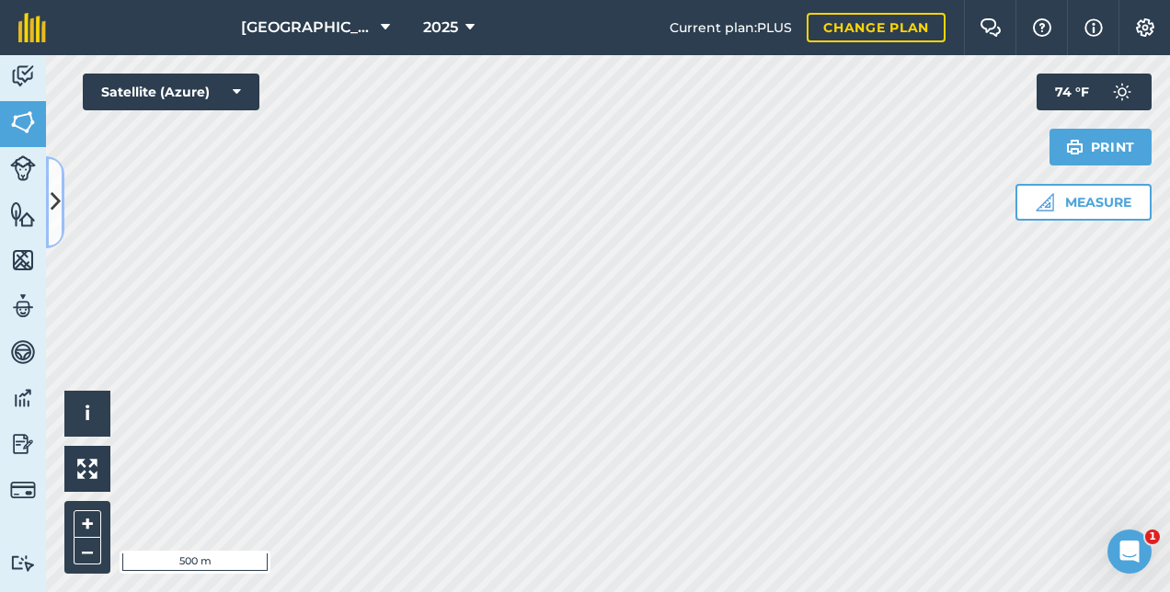
click at [57, 209] on icon at bounding box center [56, 202] width 10 height 32
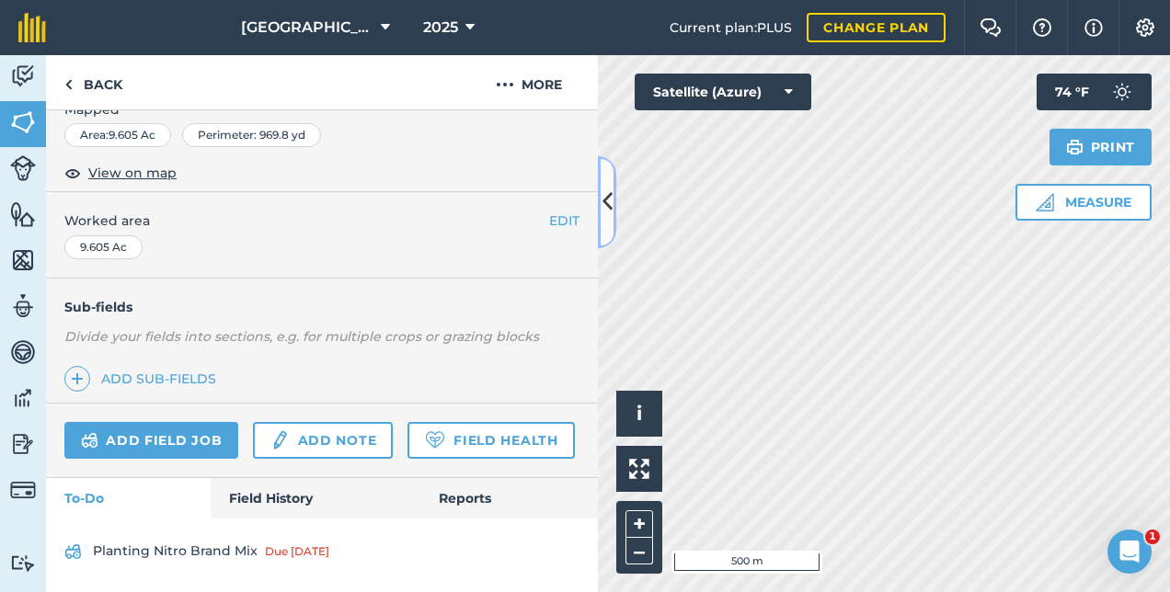
scroll to position [337, 0]
click at [267, 495] on link "Field History" at bounding box center [315, 498] width 209 height 40
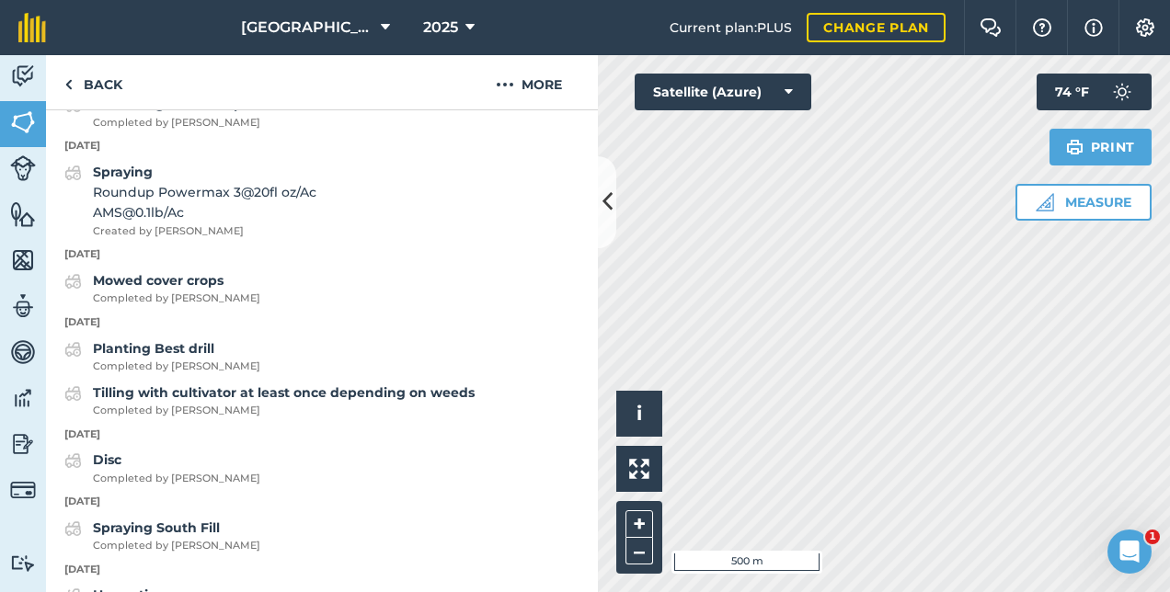
scroll to position [705, 0]
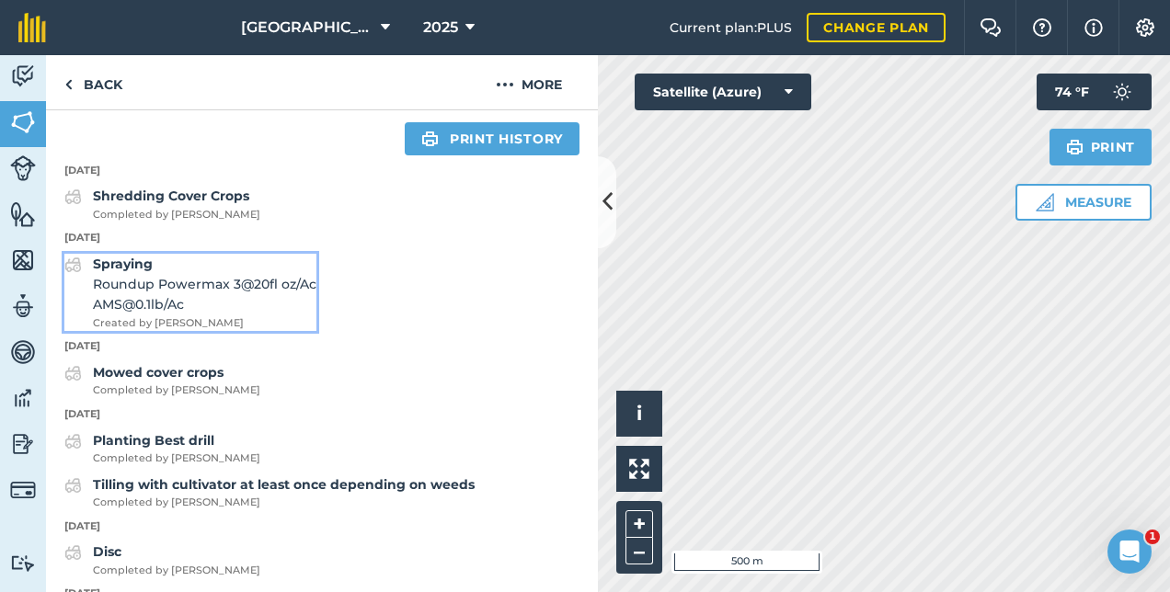
click at [164, 315] on span "AMS @ 0.1 lb / Ac" at bounding box center [205, 304] width 224 height 20
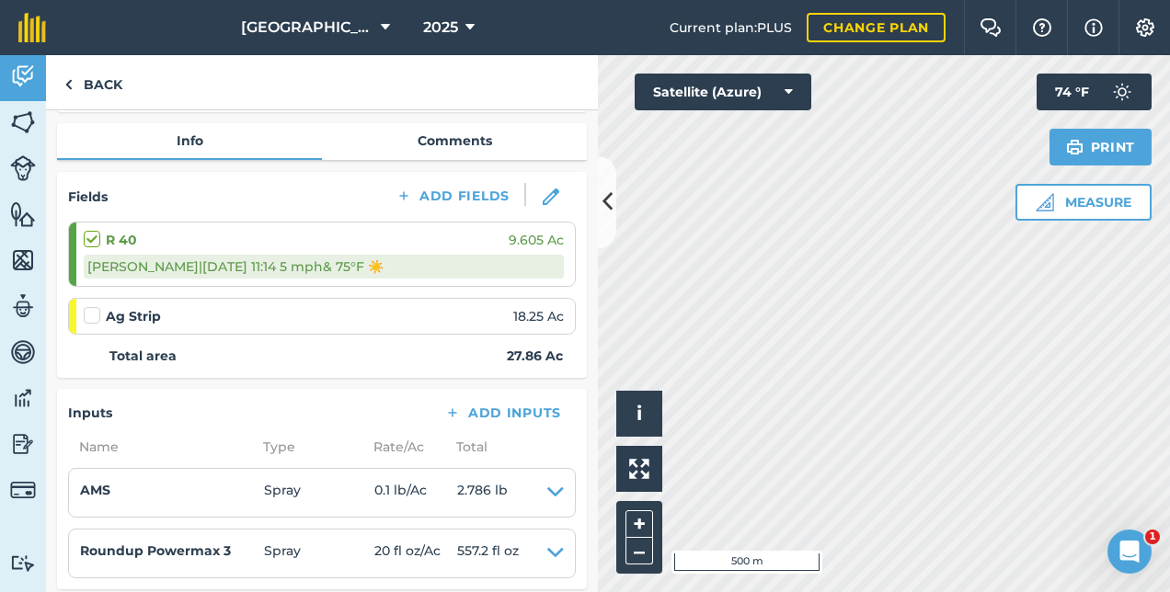
scroll to position [276, 0]
